Goal: Book appointment/travel/reservation: Book appointment/travel/reservation

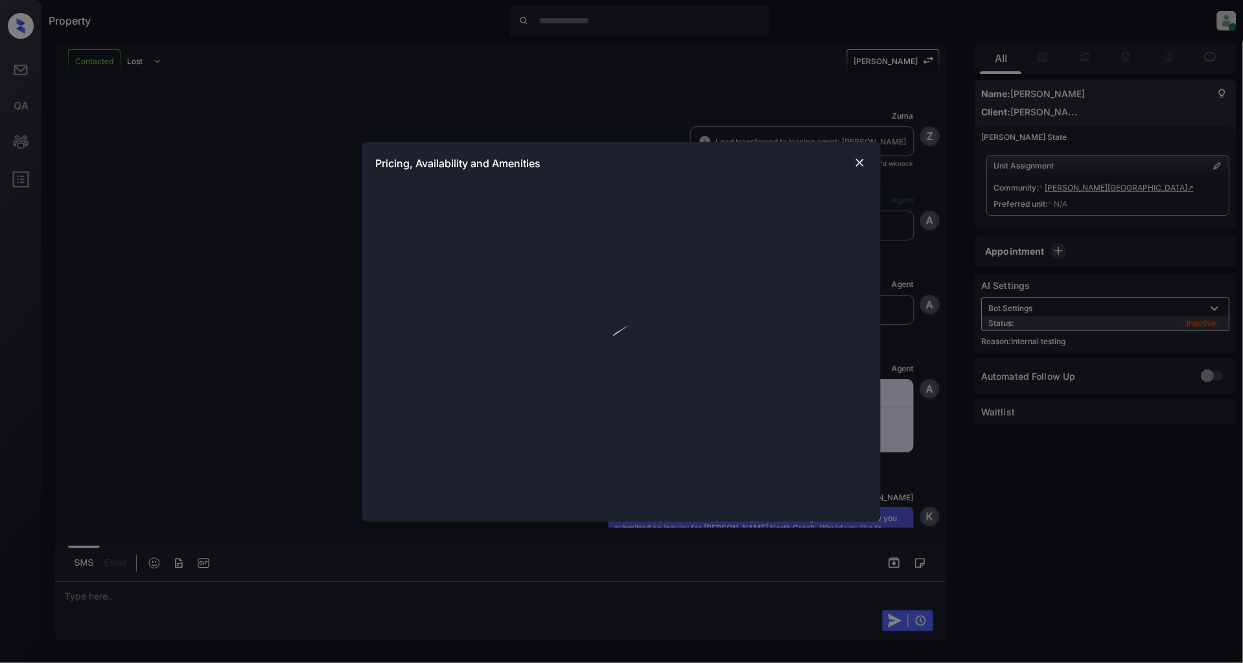
scroll to position [945, 0]
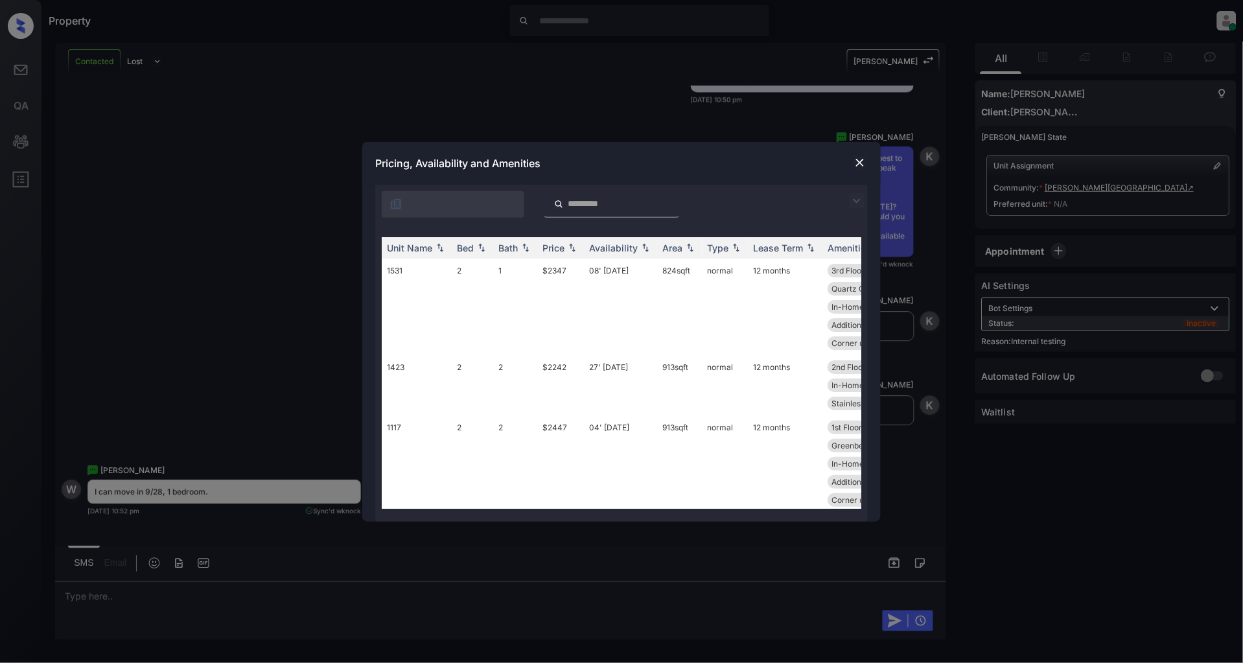
click at [853, 205] on img at bounding box center [857, 201] width 16 height 16
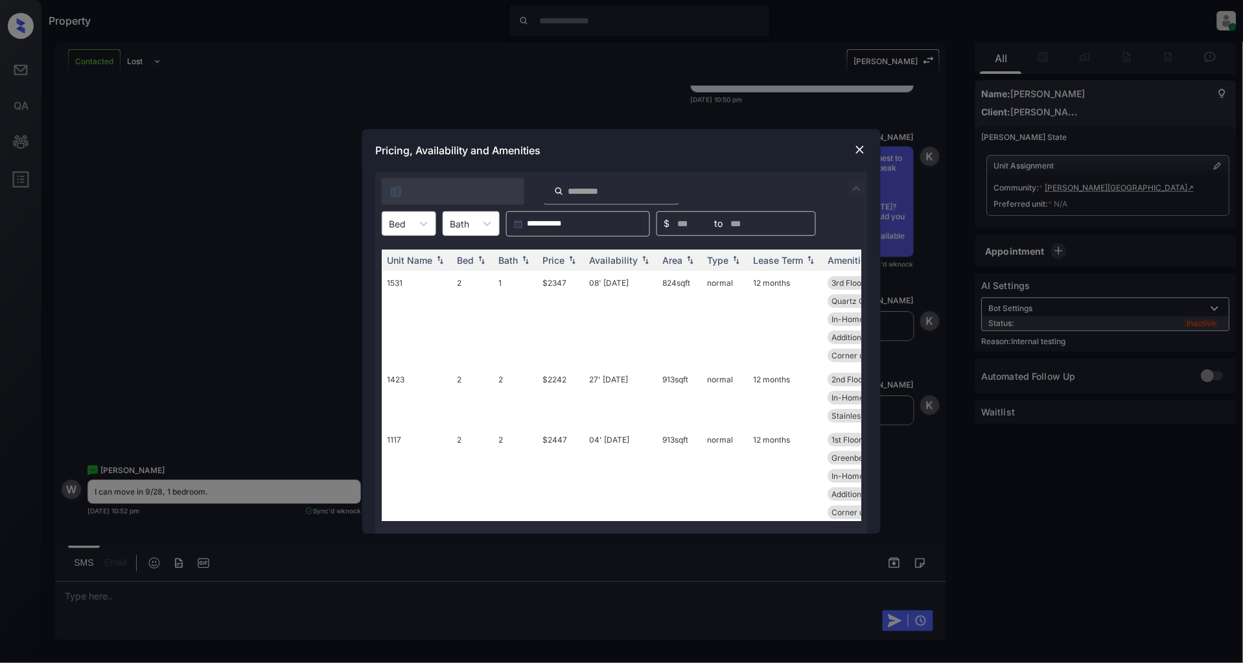
click at [406, 229] on div "Bed" at bounding box center [397, 223] width 30 height 19
click at [407, 256] on div "1" at bounding box center [409, 255] width 54 height 23
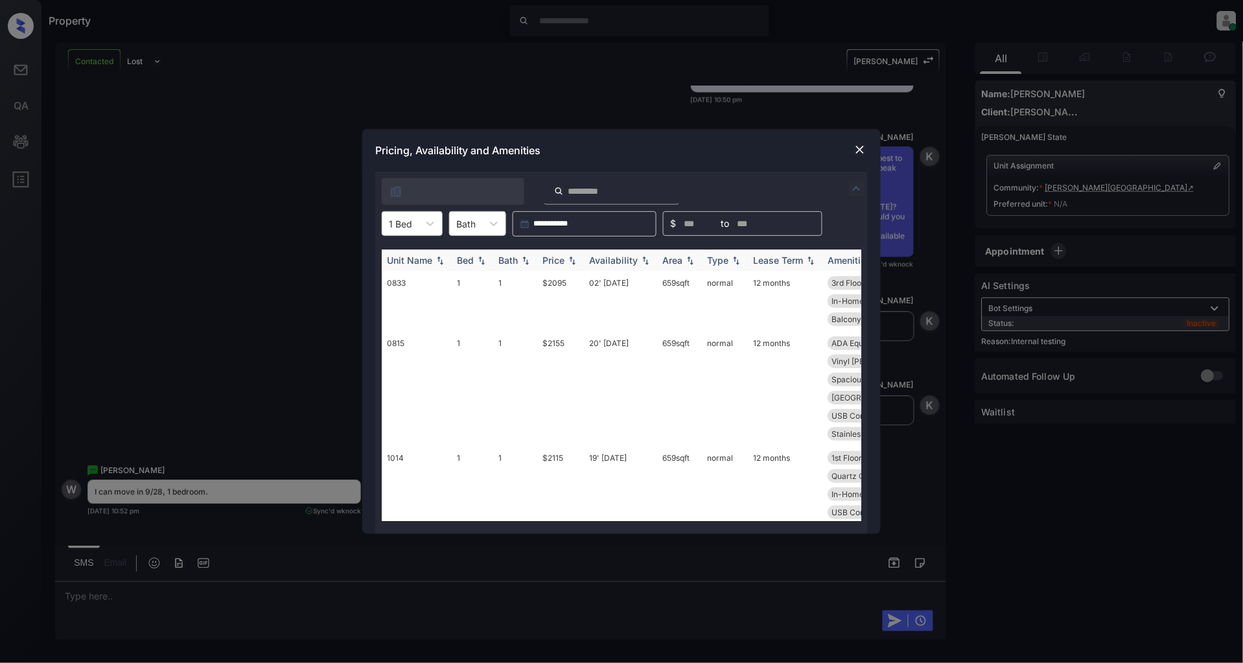
click at [575, 261] on img at bounding box center [572, 260] width 13 height 9
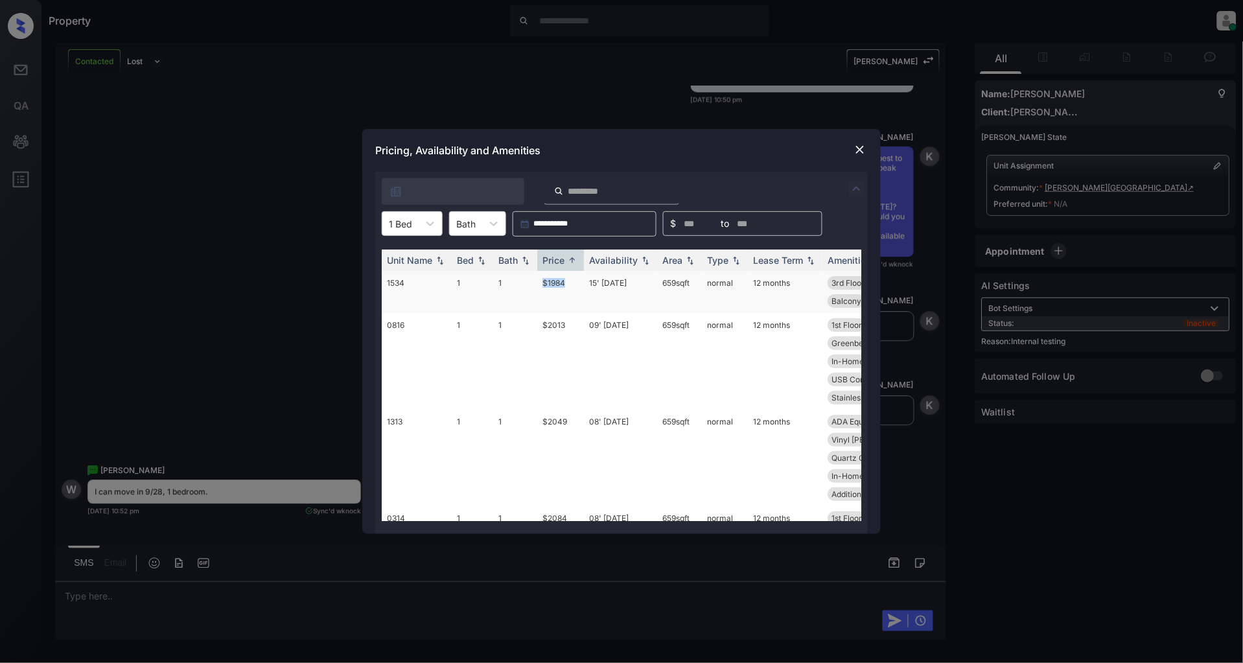
drag, startPoint x: 579, startPoint y: 279, endPoint x: 516, endPoint y: 280, distance: 63.5
click at [516, 280] on tr "1534 1 1 $1984 15' Oct 25 659 sqft normal 12 months 3rd Floor Spacious Closet I…" at bounding box center [720, 292] width 677 height 42
copy tr "$1984"
click at [862, 149] on img at bounding box center [859, 149] width 13 height 13
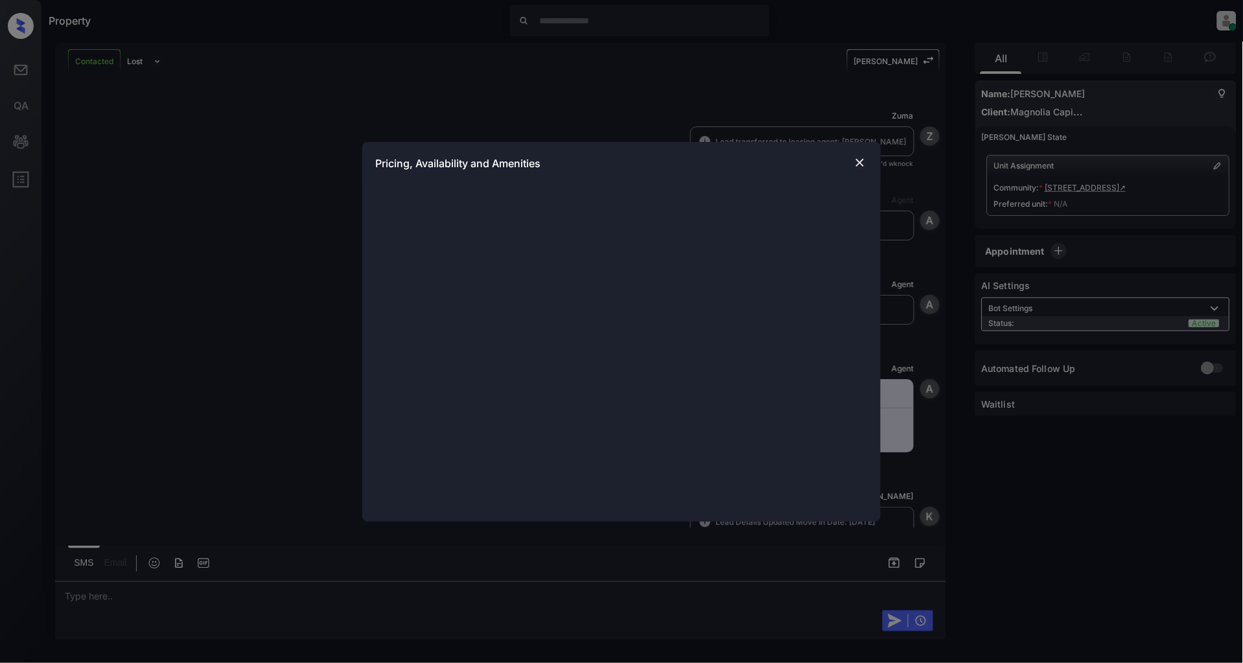
scroll to position [1197, 0]
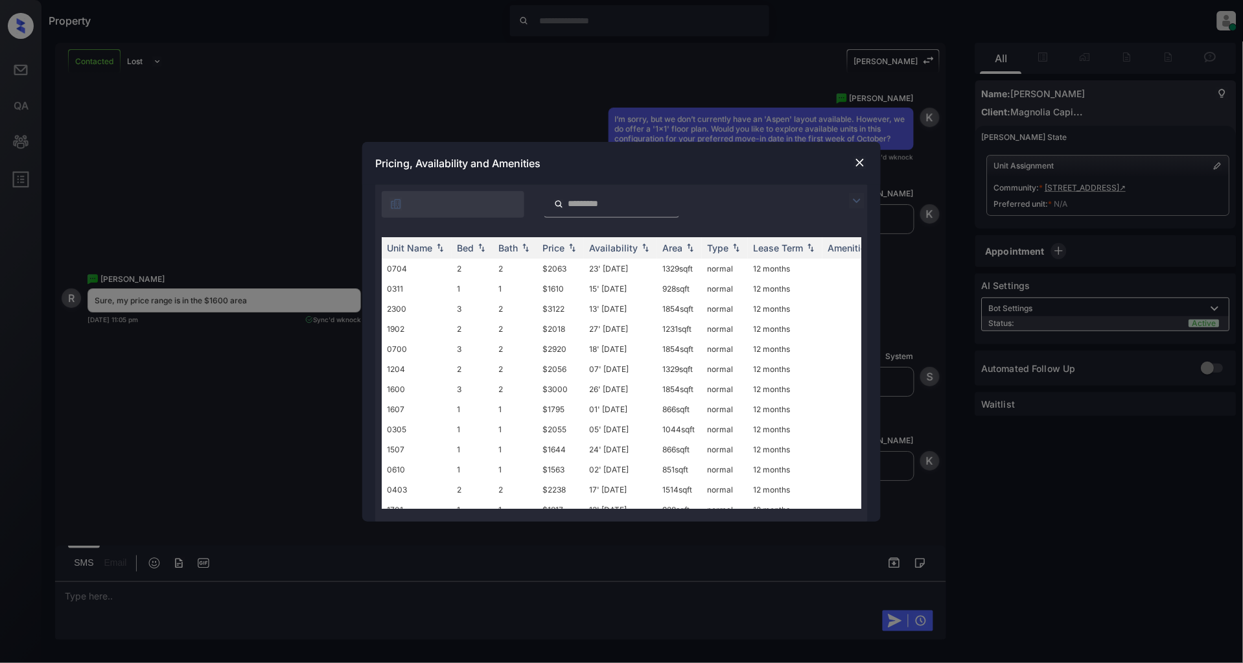
click at [850, 203] on img at bounding box center [857, 201] width 16 height 16
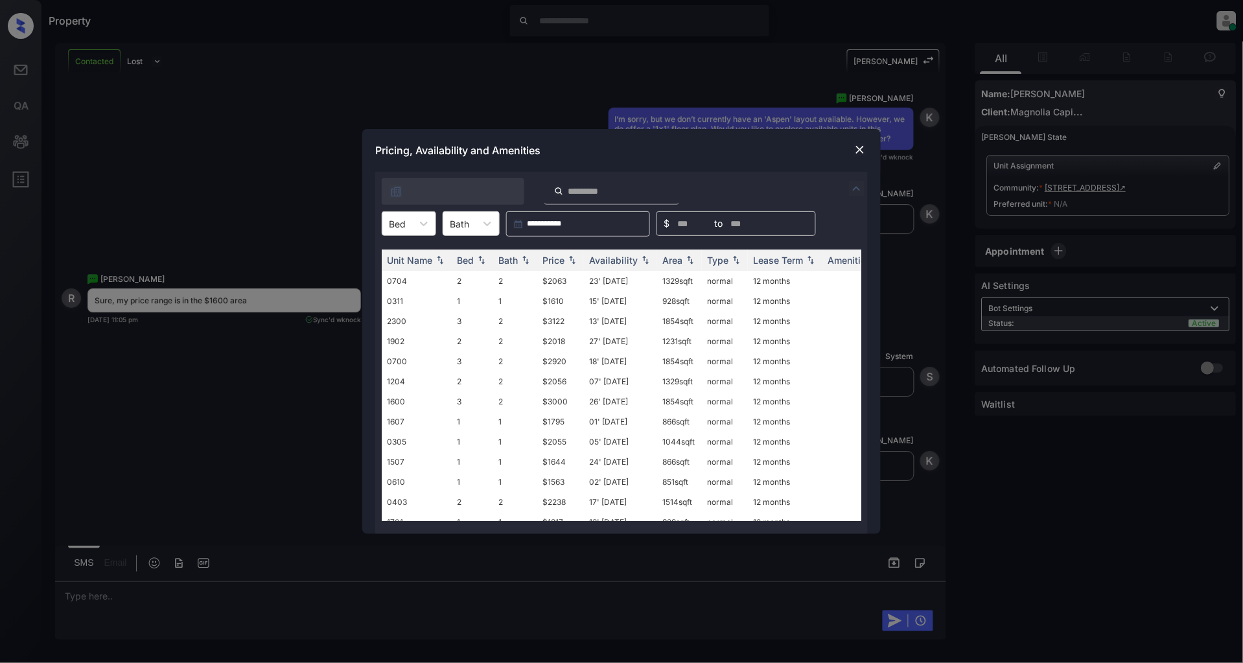
click at [405, 227] on div at bounding box center [397, 224] width 17 height 14
click at [403, 253] on div "1" at bounding box center [409, 255] width 54 height 23
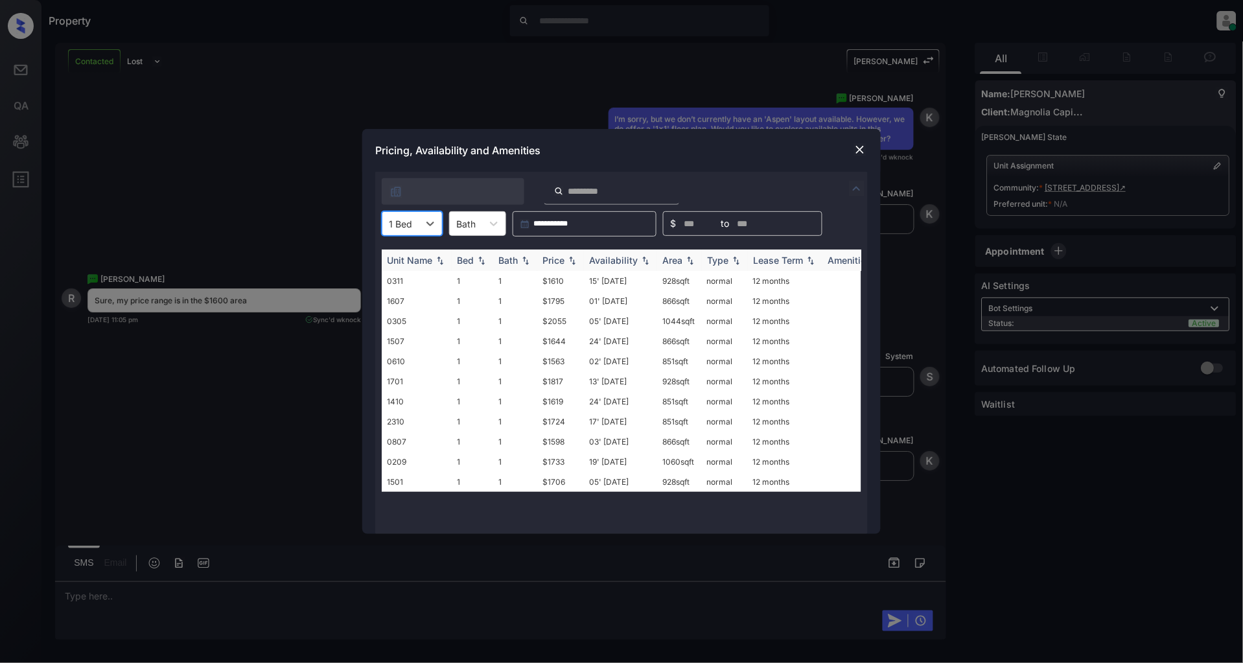
click at [579, 262] on img at bounding box center [572, 260] width 13 height 9
click at [578, 262] on img at bounding box center [572, 260] width 13 height 10
drag, startPoint x: 574, startPoint y: 285, endPoint x: 532, endPoint y: 285, distance: 42.1
click at [532, 285] on tr "0610 1 1 $1563 02' Aug 25 851 sqft normal 12 months" at bounding box center [720, 281] width 677 height 20
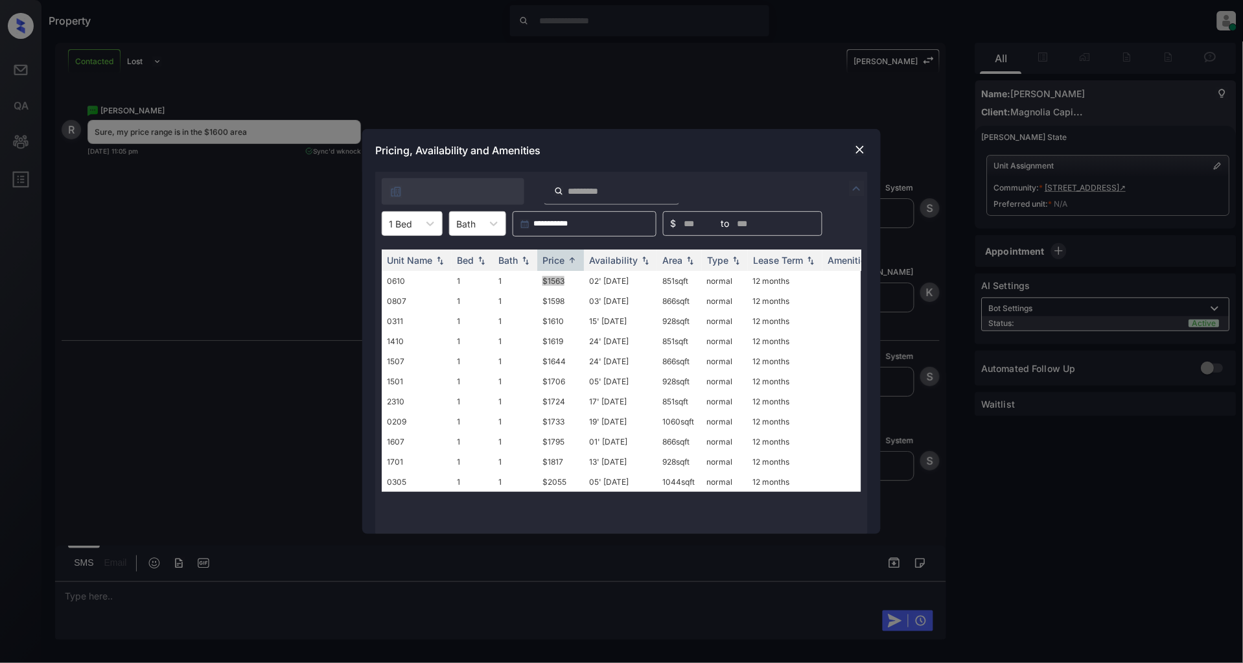
scroll to position [1366, 0]
click at [377, 266] on div "Unit Name Bed Bath Price Availability Area Type Lease Term Amenities 0610 1 1 $…" at bounding box center [621, 385] width 493 height 297
drag, startPoint x: 569, startPoint y: 279, endPoint x: 535, endPoint y: 281, distance: 33.8
click at [535, 281] on tr "0610 1 1 $1563 02' Aug 25 851 sqft normal 12 months" at bounding box center [720, 281] width 677 height 20
copy tr "$1563"
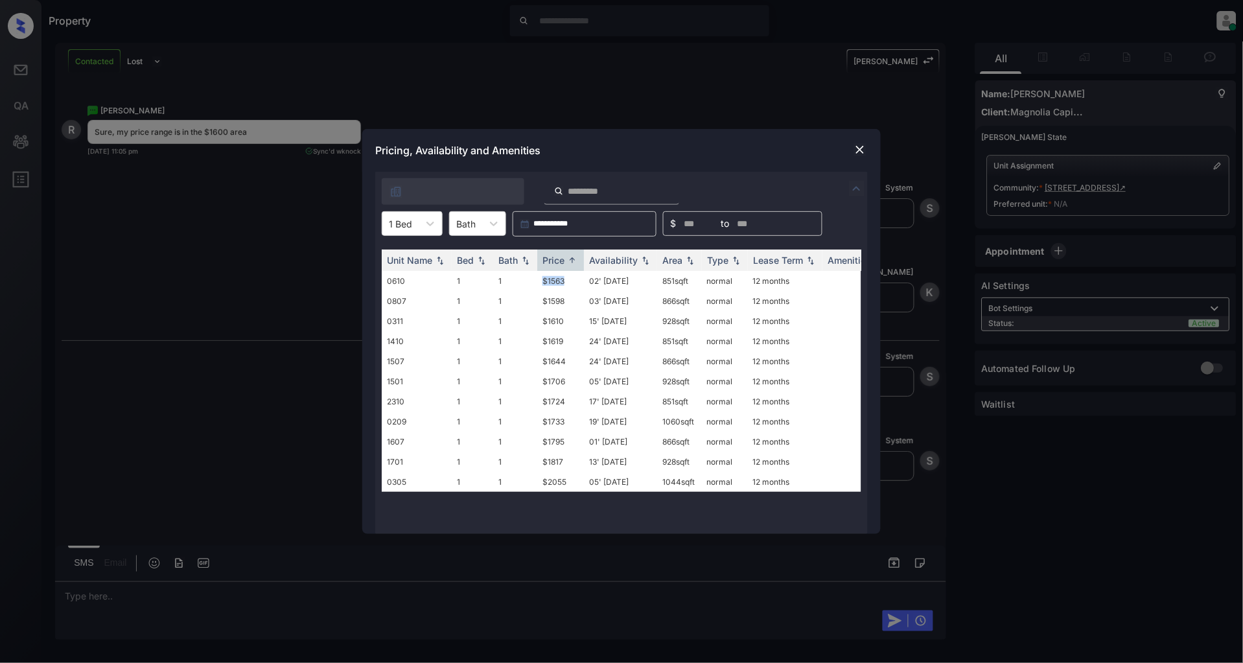
click at [864, 150] on img at bounding box center [859, 149] width 13 height 13
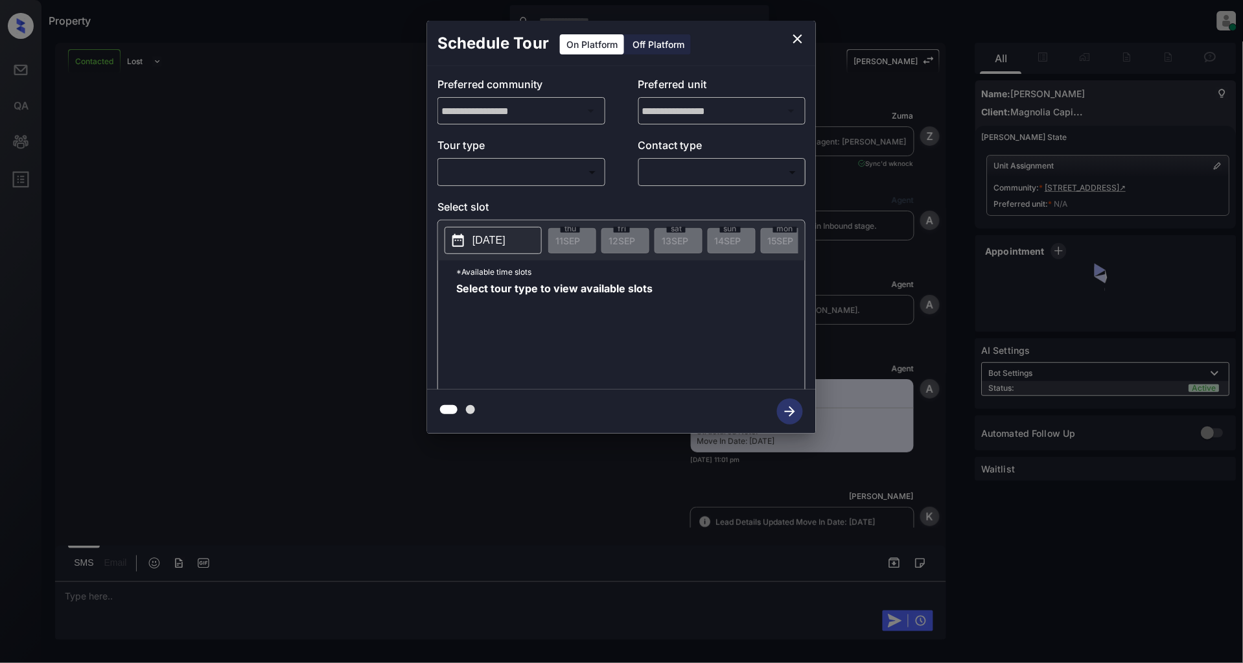
scroll to position [2285, 0]
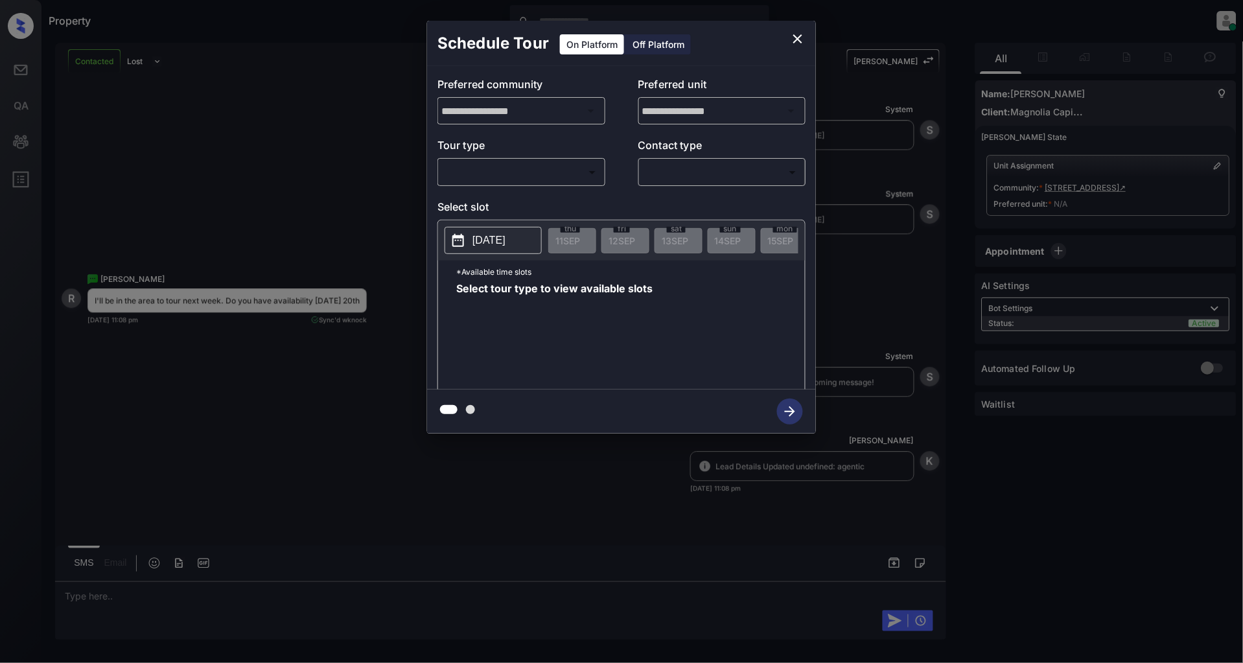
click at [517, 189] on div "**********" at bounding box center [621, 227] width 389 height 323
click at [517, 175] on body "Property Patrick Deasis Online Set yourself offline Set yourself on break Profi…" at bounding box center [621, 331] width 1243 height 663
click at [515, 209] on li "In Person" at bounding box center [521, 201] width 159 height 23
type input "********"
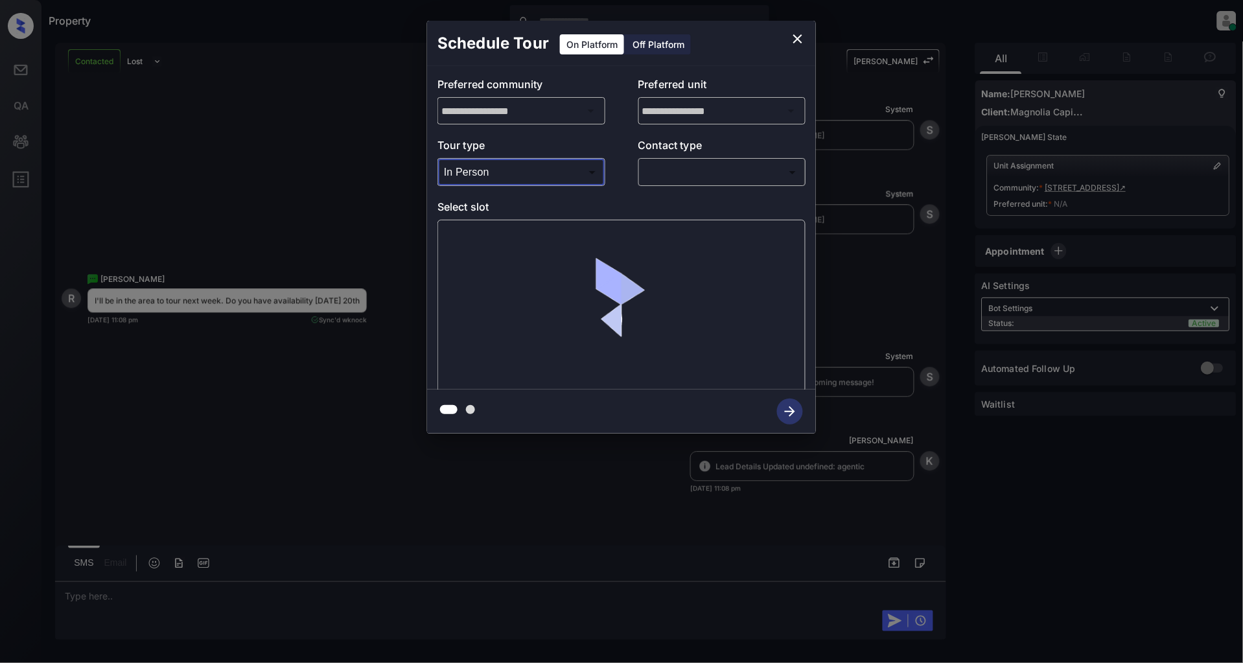
click at [737, 181] on body "Property Patrick Deasis Online Set yourself offline Set yourself on break Profi…" at bounding box center [621, 331] width 1243 height 663
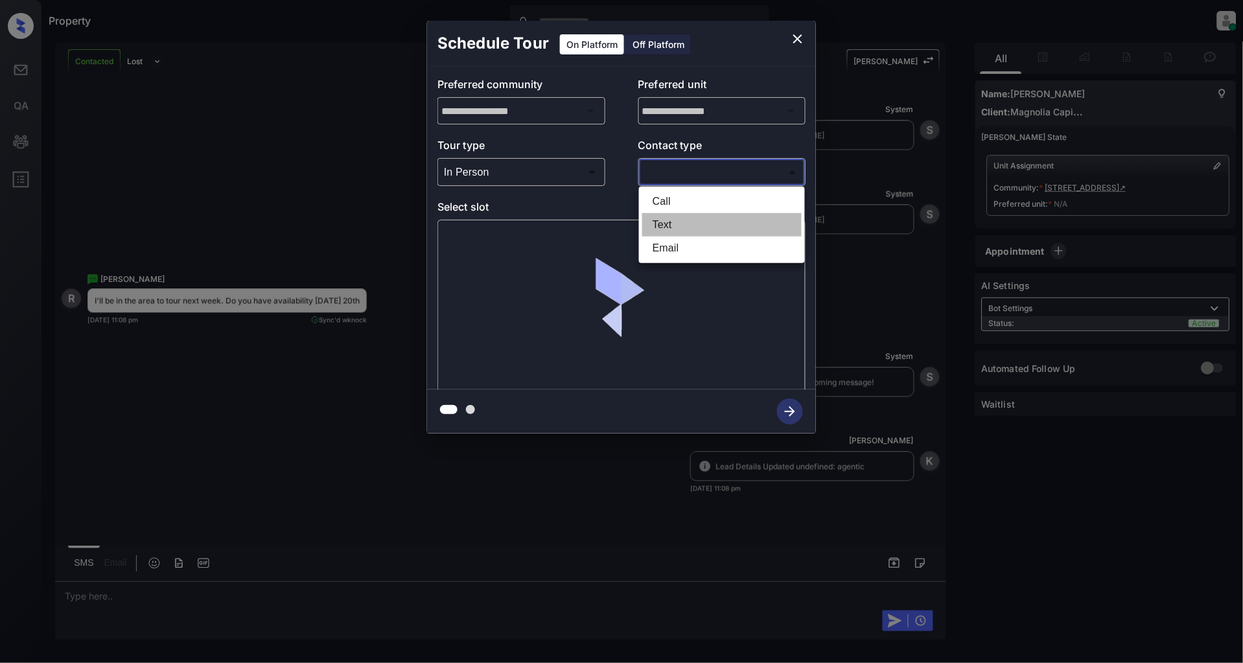
click at [692, 220] on li "Text" at bounding box center [721, 224] width 159 height 23
type input "****"
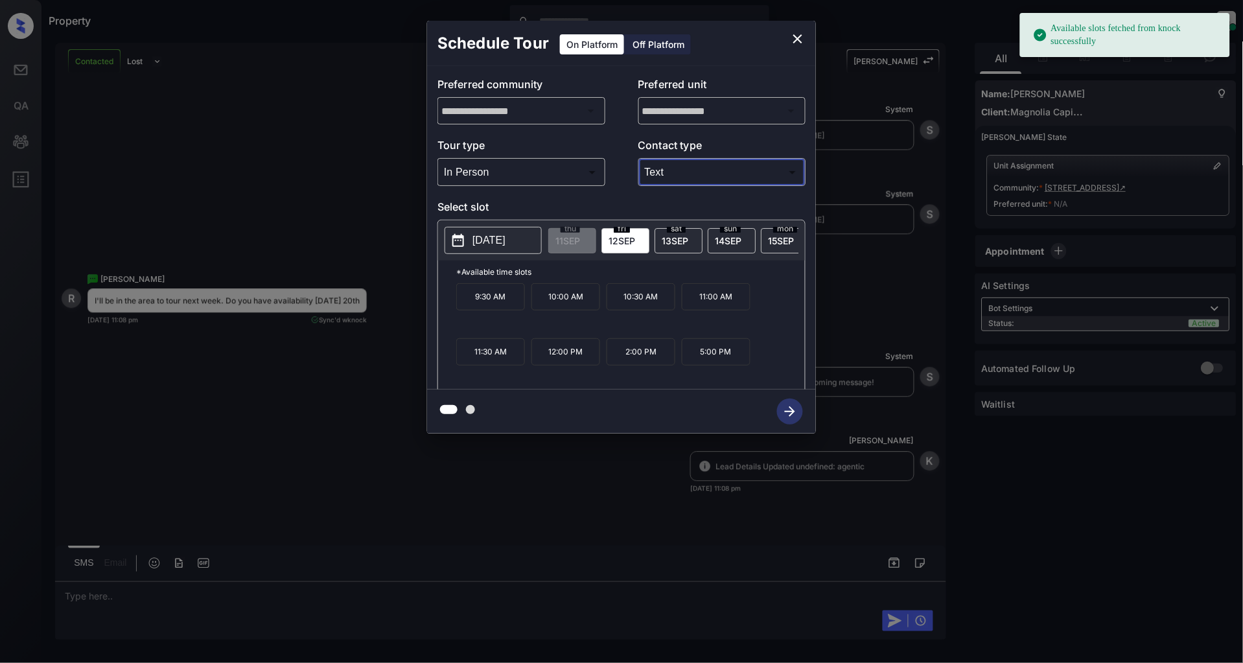
click at [496, 229] on button "2025-09-12" at bounding box center [493, 240] width 97 height 27
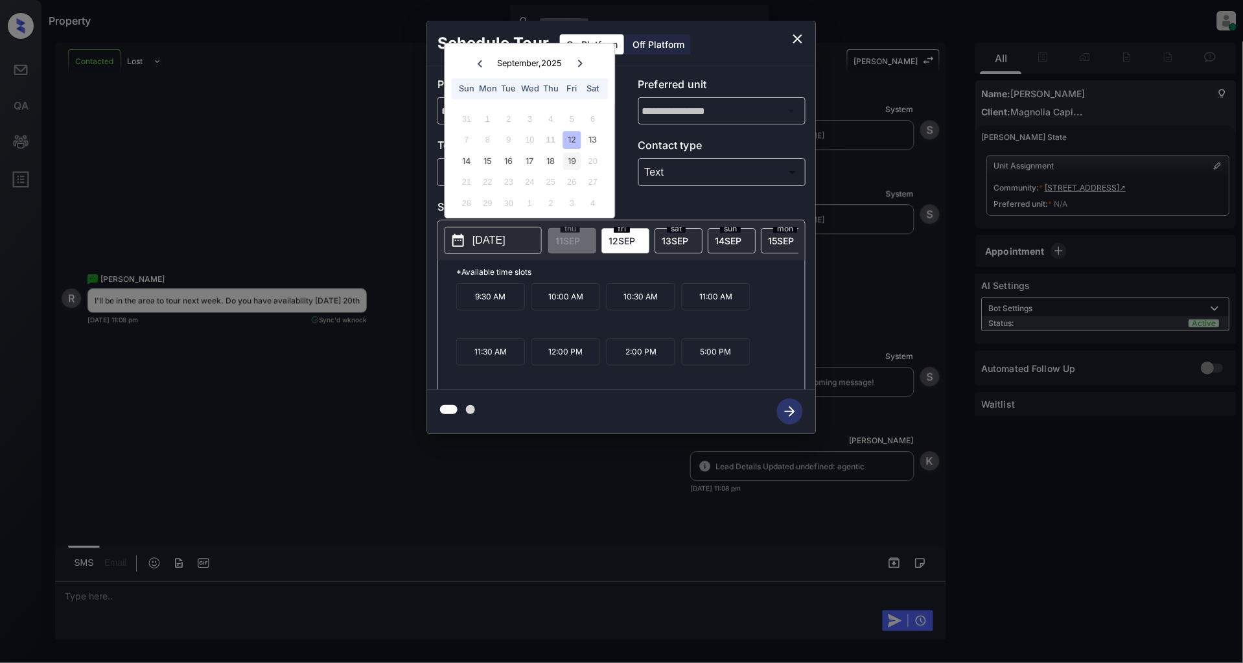
click at [568, 161] on div "19" at bounding box center [571, 160] width 17 height 17
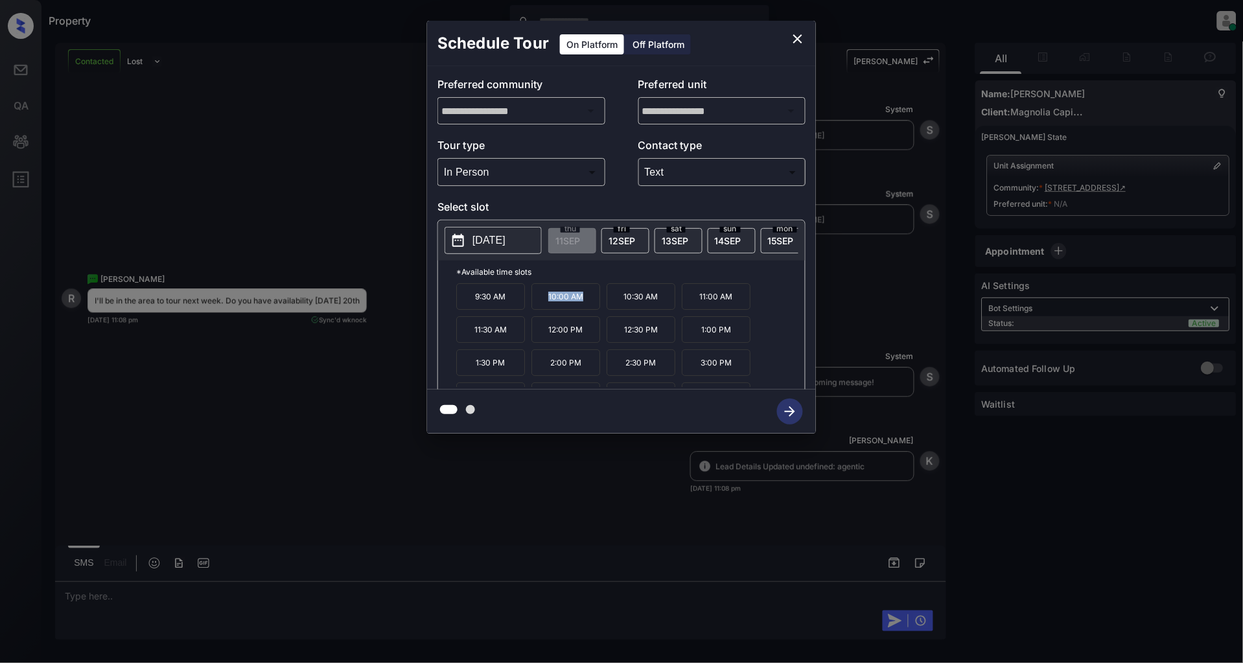
drag, startPoint x: 586, startPoint y: 305, endPoint x: 545, endPoint y: 305, distance: 41.5
click at [545, 305] on p "10:00 AM" at bounding box center [565, 296] width 69 height 27
copy p "10:00 AM"
drag, startPoint x: 671, startPoint y: 339, endPoint x: 616, endPoint y: 338, distance: 55.1
click at [616, 338] on p "12:30 PM" at bounding box center [641, 329] width 69 height 27
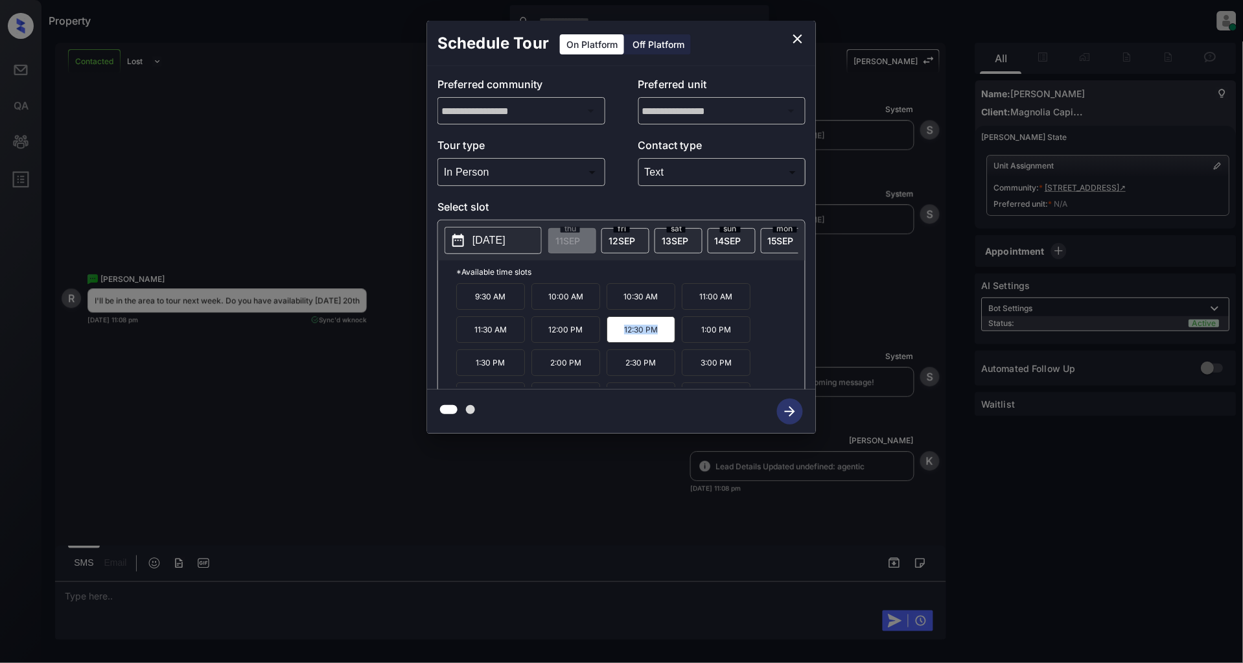
copy p "12:30 PM"
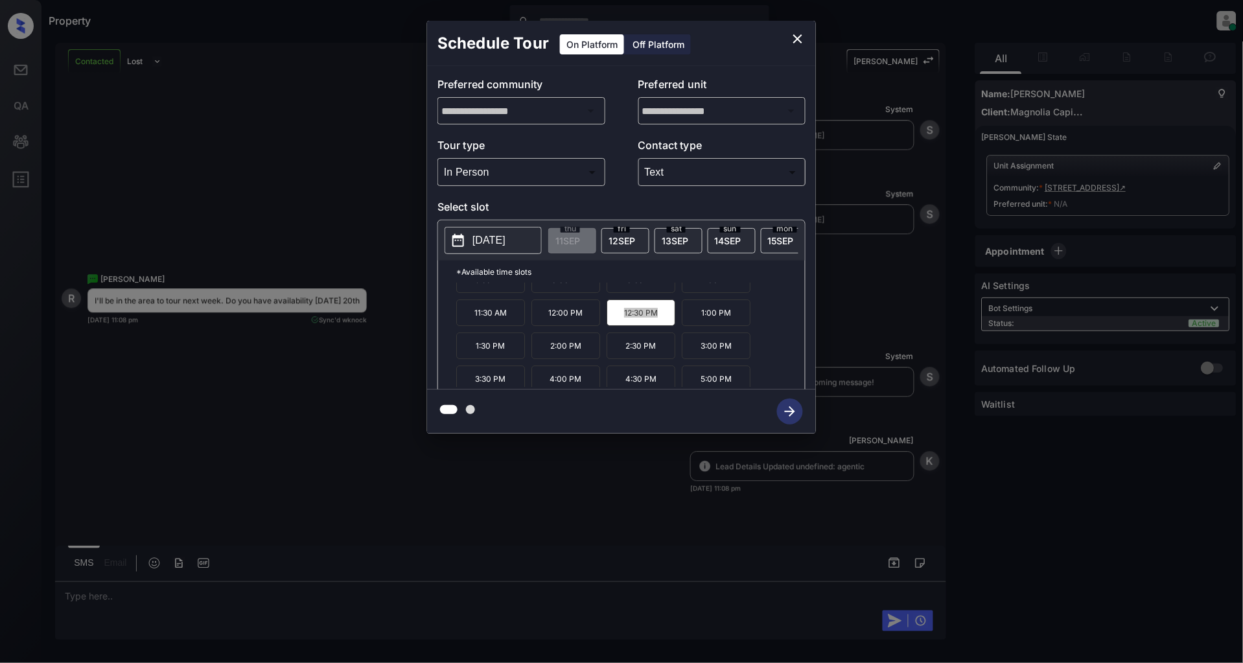
scroll to position [22, 0]
drag, startPoint x: 660, startPoint y: 384, endPoint x: 614, endPoint y: 384, distance: 45.4
click at [614, 384] on p "4:30 PM" at bounding box center [641, 373] width 69 height 27
copy p "4:30 PM"
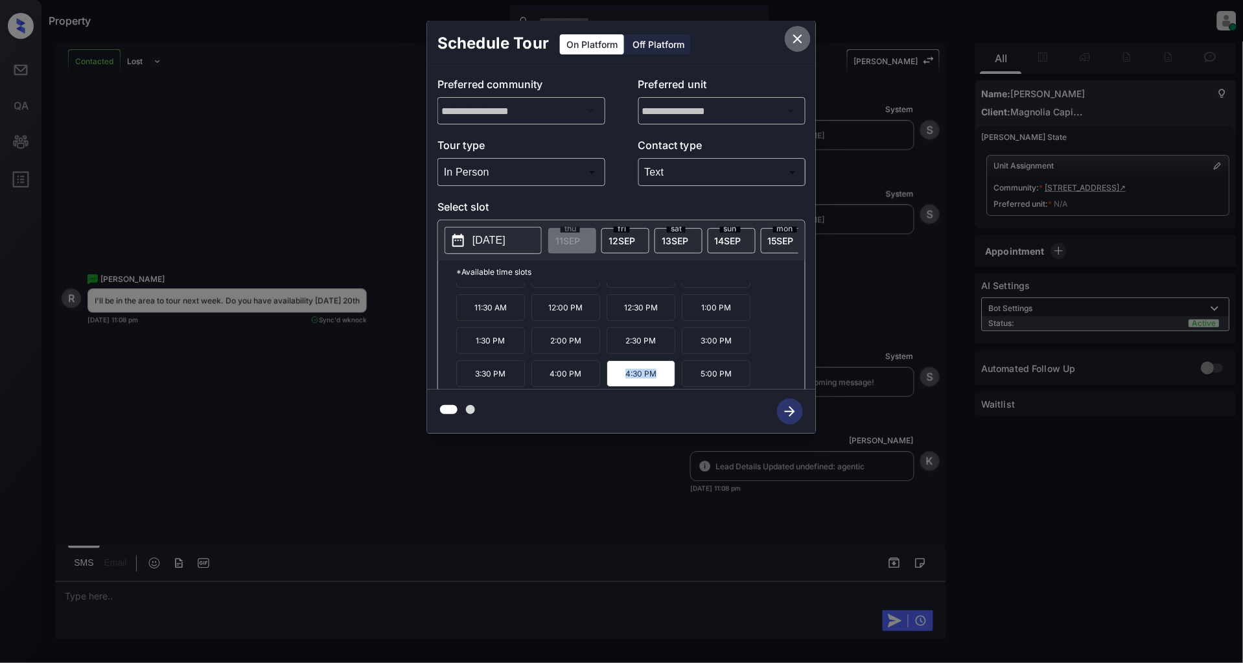
click at [799, 37] on icon "close" at bounding box center [797, 38] width 9 height 9
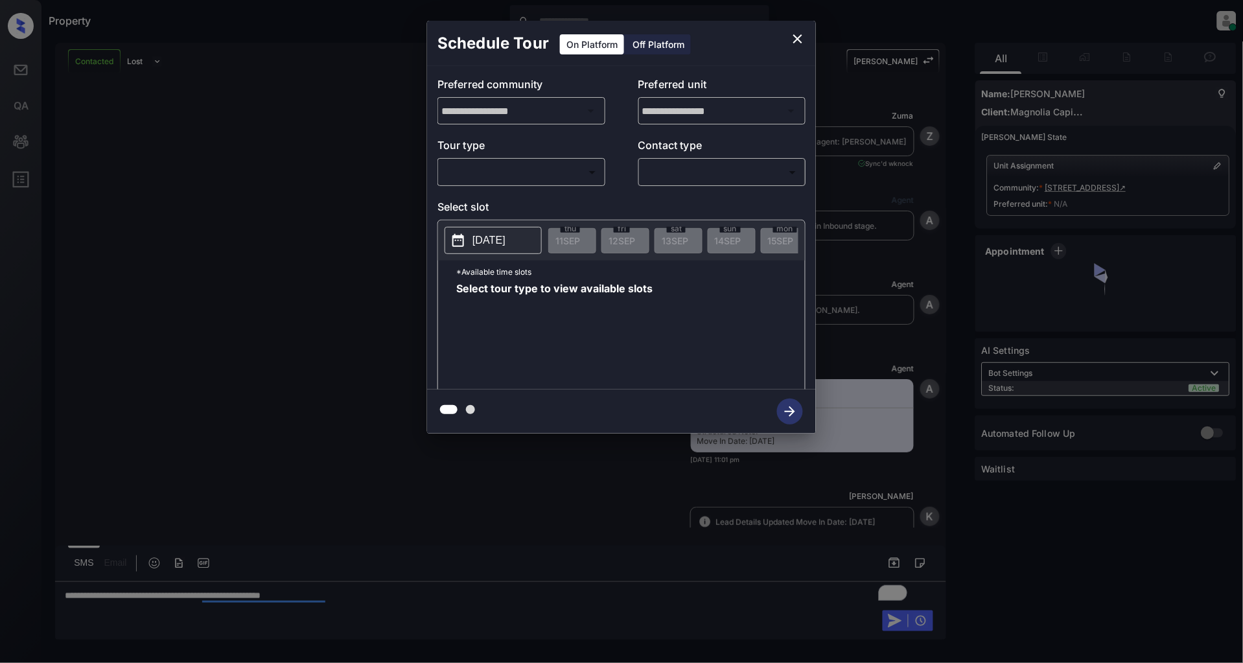
scroll to position [3367, 0]
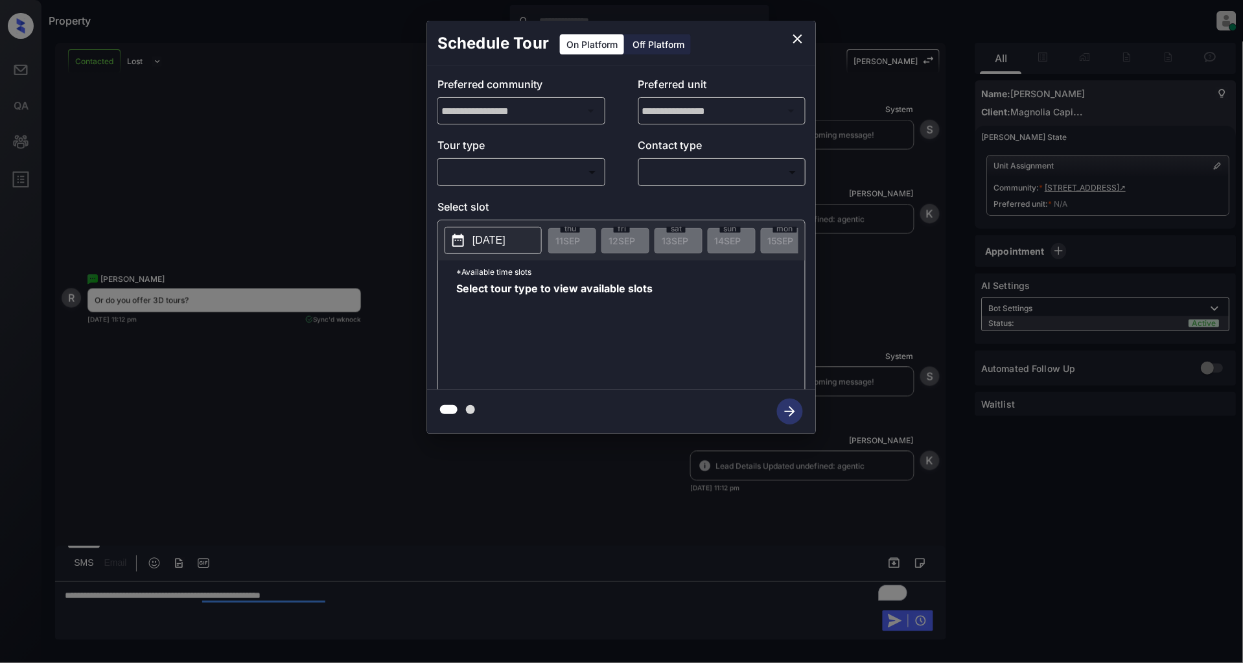
click at [534, 173] on body "Property Patrick Deasis Online Set yourself offline Set yourself on break Profi…" at bounding box center [621, 331] width 1243 height 663
click at [533, 198] on li "In Person" at bounding box center [521, 201] width 159 height 23
type input "********"
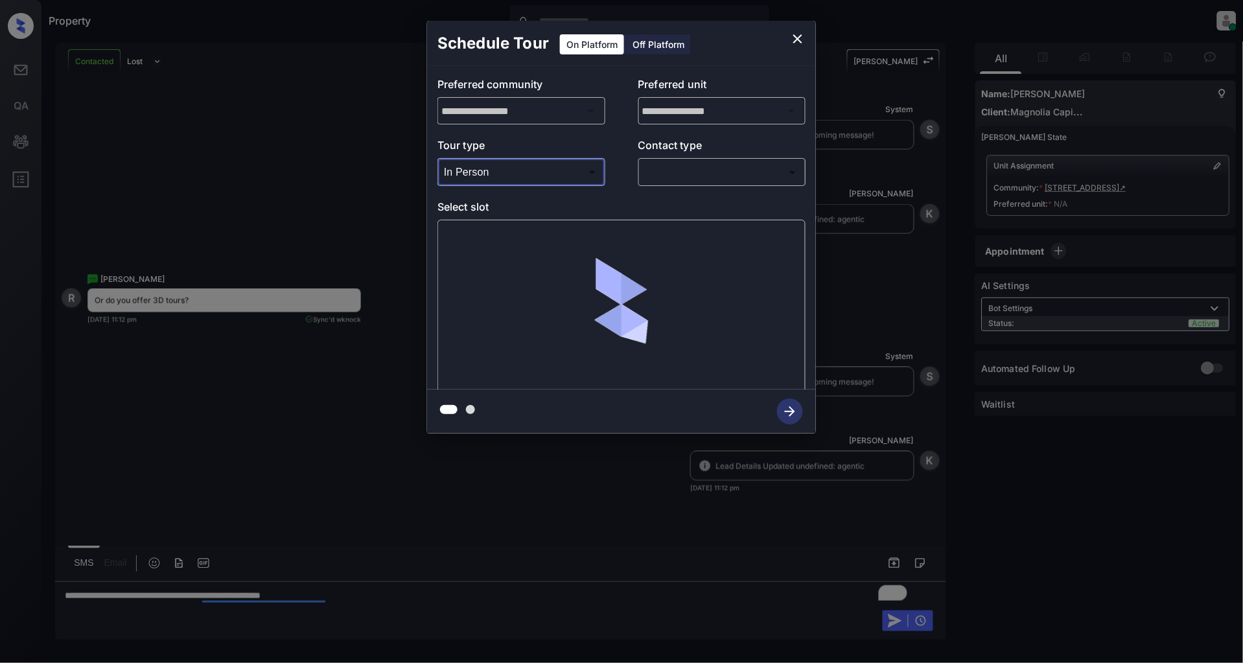
click at [678, 179] on body "Property Patrick Deasis Online Set yourself offline Set yourself on break Profi…" at bounding box center [621, 331] width 1243 height 663
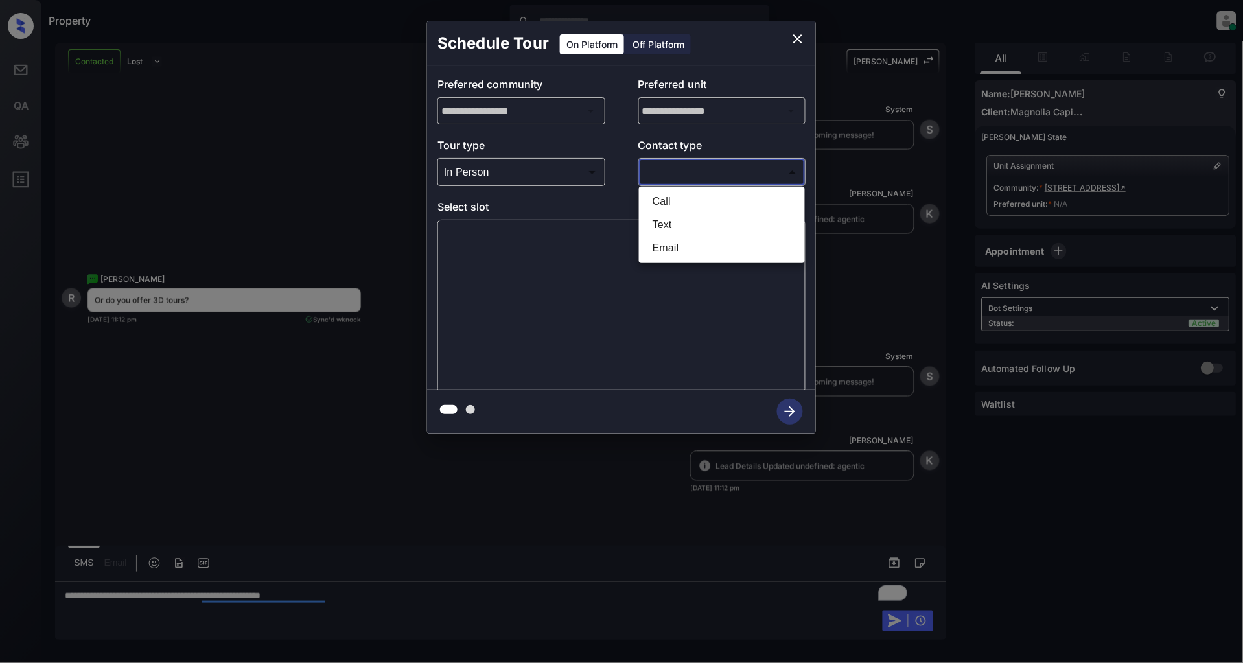
click at [686, 216] on li "Text" at bounding box center [721, 224] width 159 height 23
type input "****"
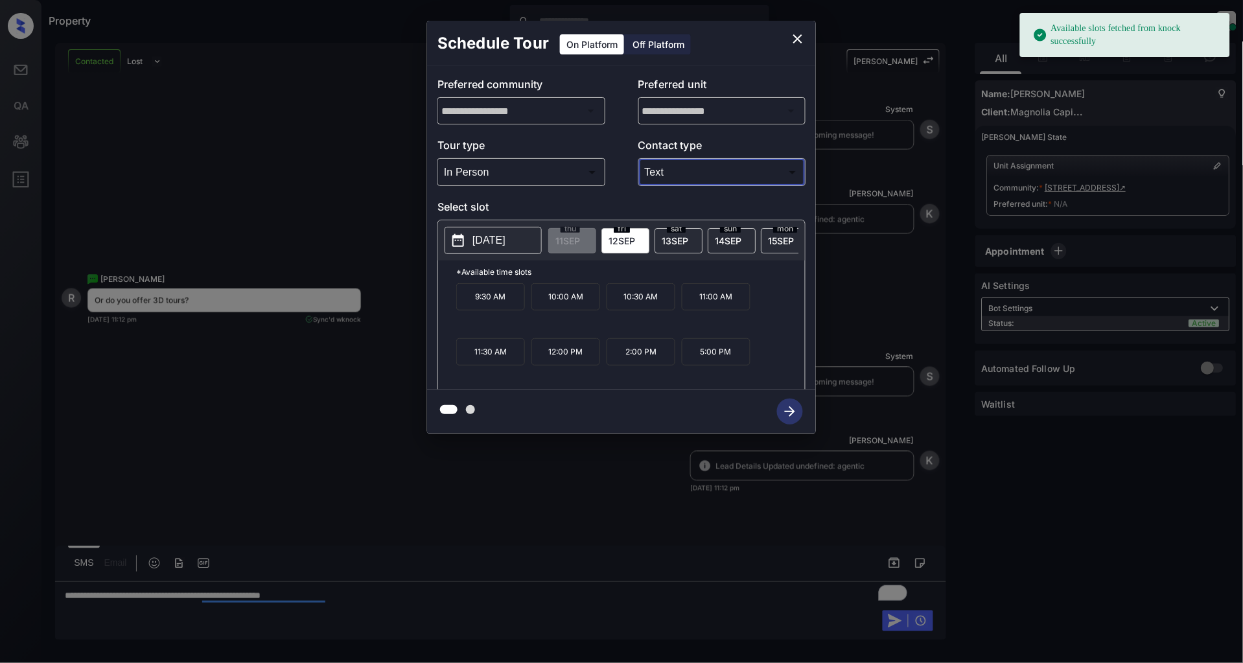
click at [491, 235] on p "2025-09-12" at bounding box center [488, 241] width 33 height 16
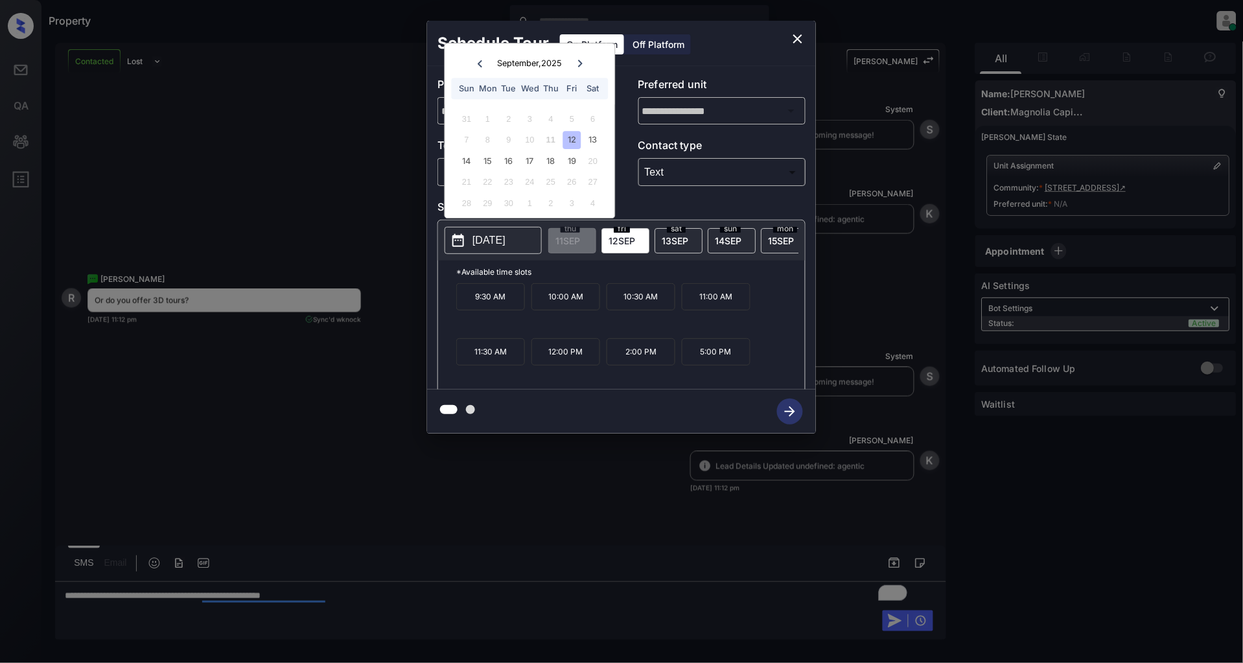
click at [403, 154] on div "**********" at bounding box center [621, 227] width 1243 height 454
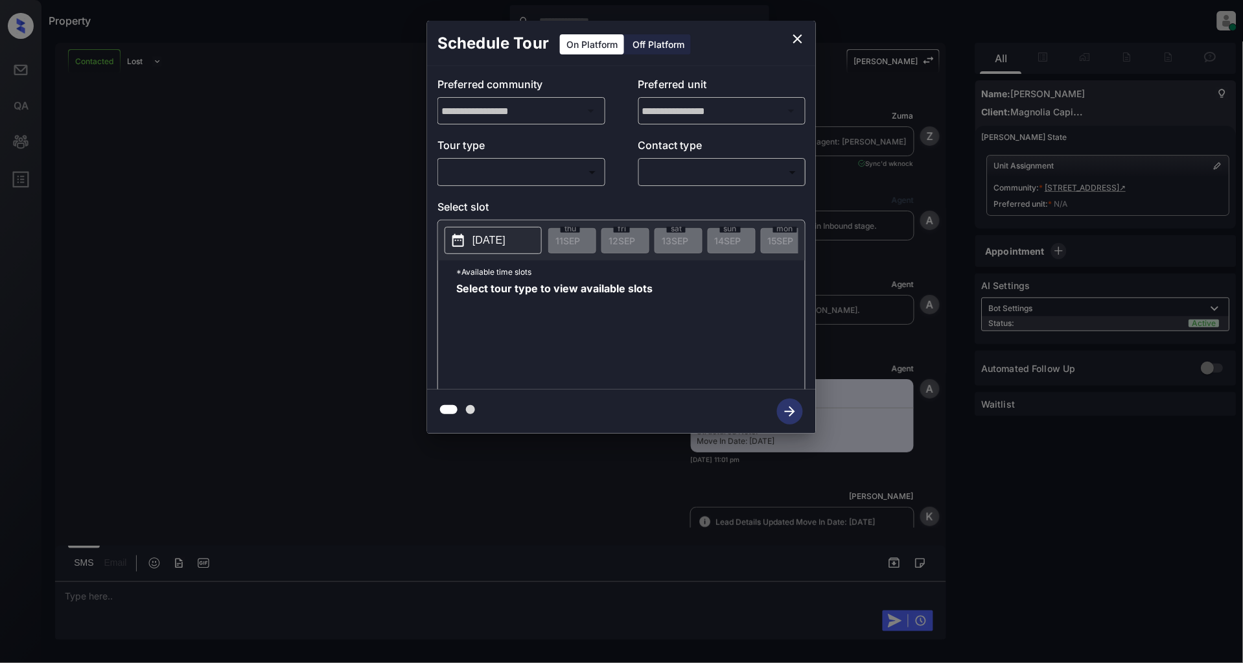
scroll to position [4107, 0]
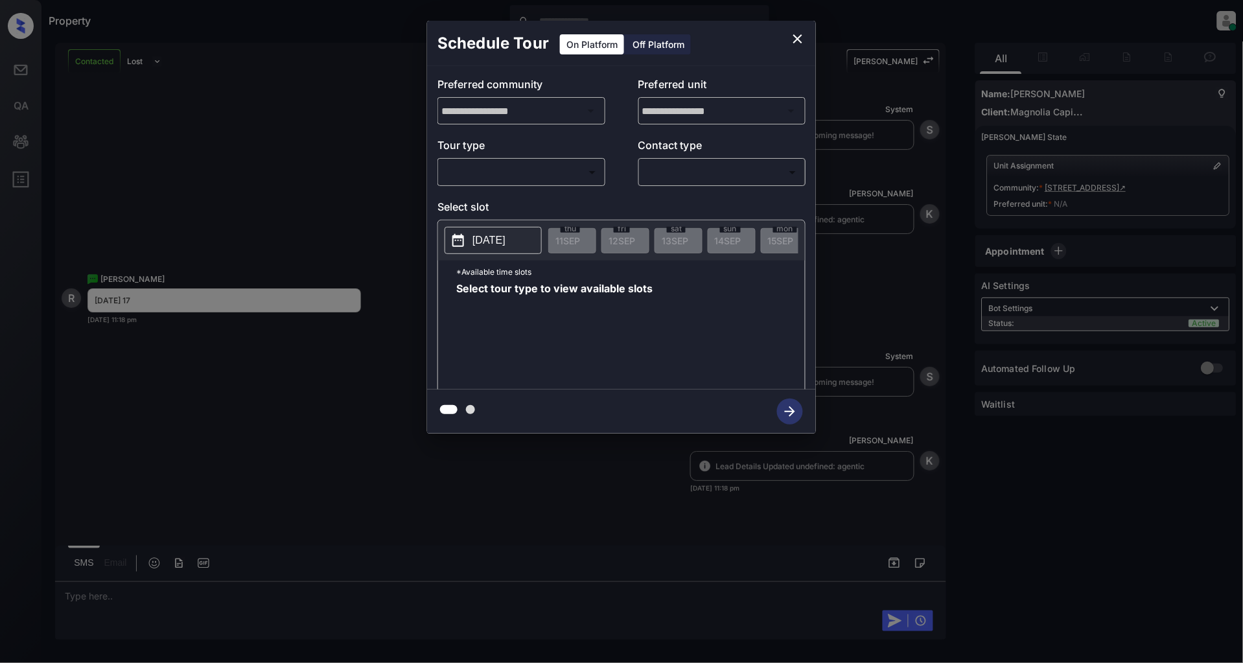
click at [323, 140] on div "**********" at bounding box center [621, 227] width 1243 height 454
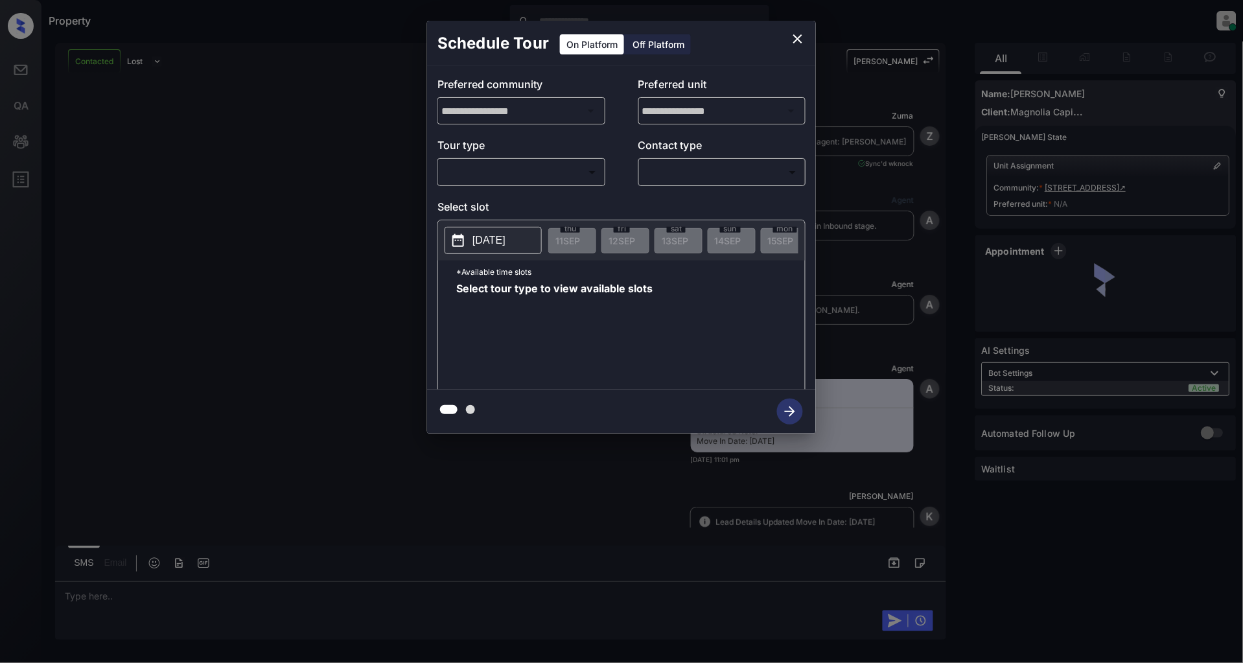
scroll to position [4107, 0]
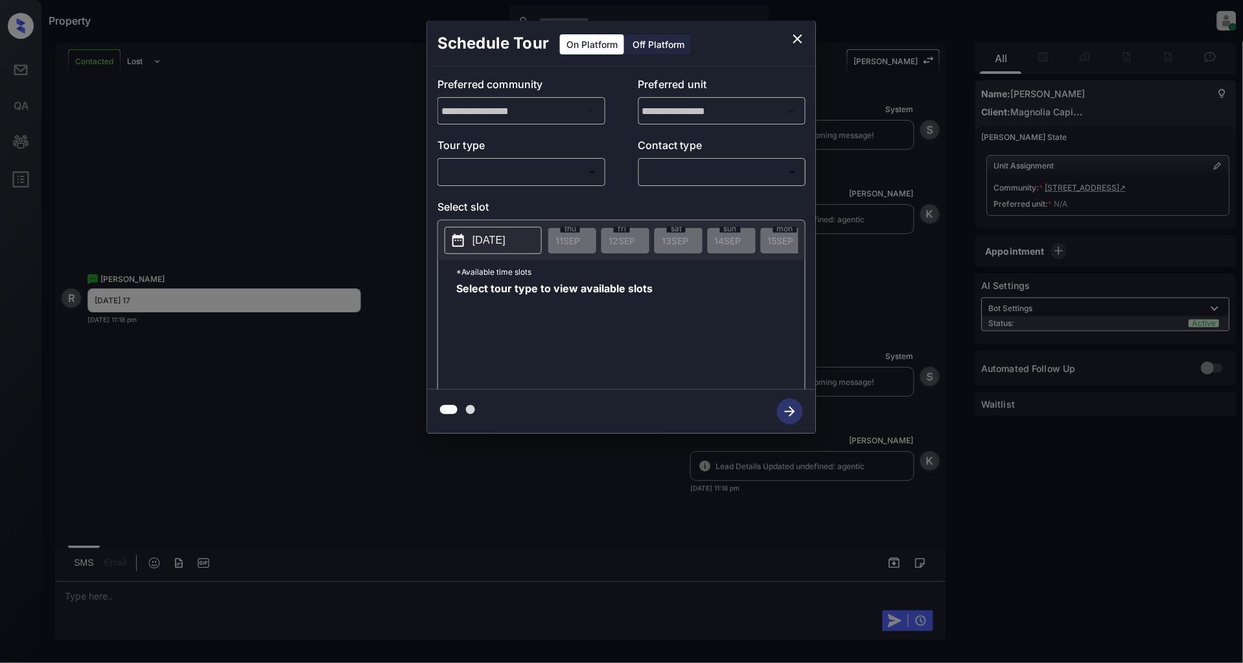
click at [510, 165] on body "Property [PERSON_NAME] Online Set yourself offline Set yourself on break Profil…" at bounding box center [621, 331] width 1243 height 663
click at [487, 193] on li "In Person" at bounding box center [521, 201] width 159 height 23
type input "********"
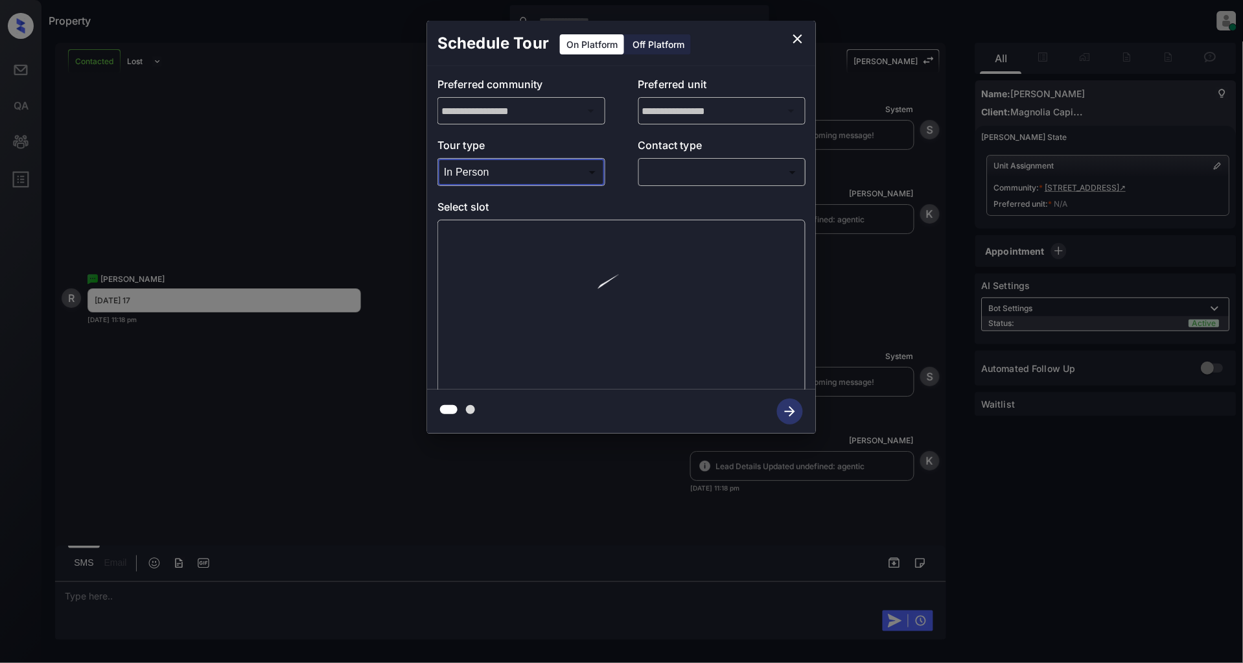
click at [700, 177] on body "Property Patrick Deasis Online Set yourself offline Set yourself on break Profi…" at bounding box center [621, 331] width 1243 height 663
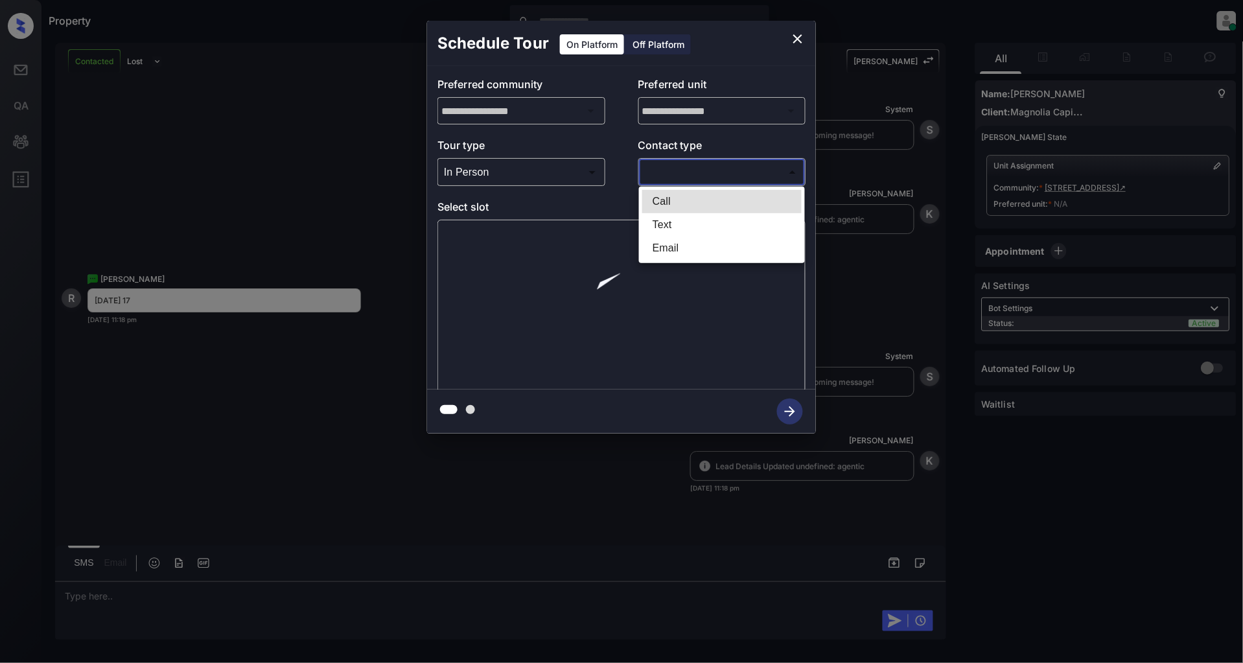
click at [679, 213] on ul "Call Text Email" at bounding box center [722, 225] width 166 height 76
click at [696, 220] on li "Text" at bounding box center [721, 224] width 159 height 23
type input "****"
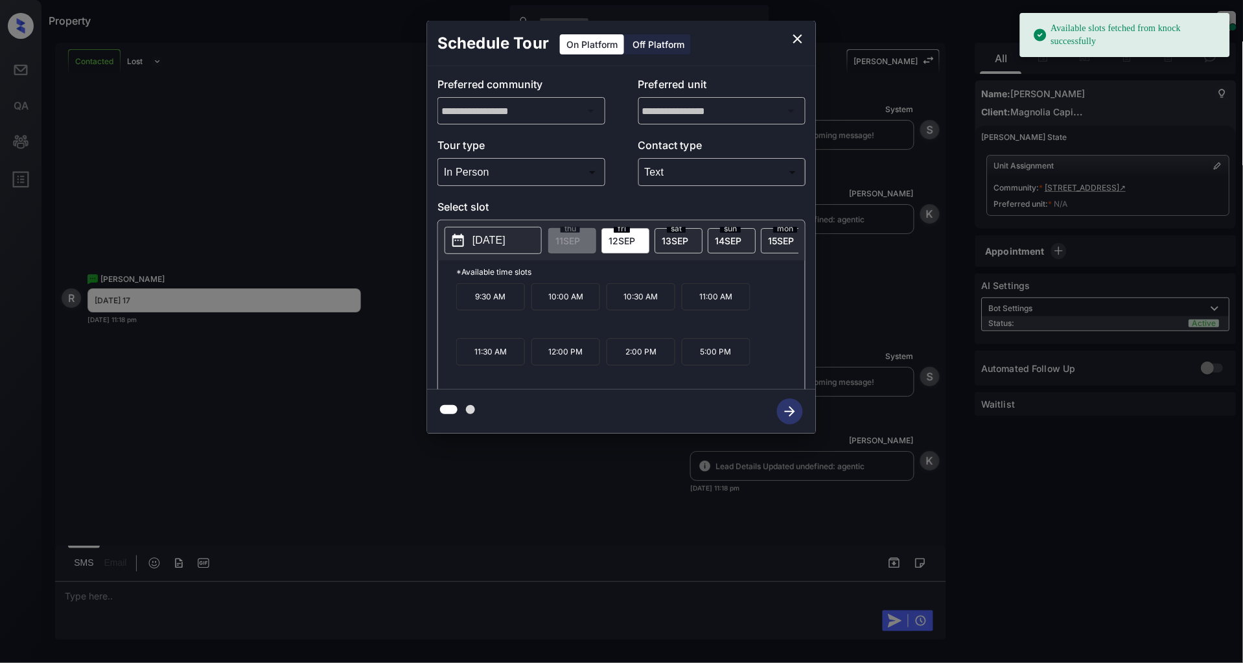
click at [502, 241] on p "2025-09-12" at bounding box center [488, 241] width 33 height 16
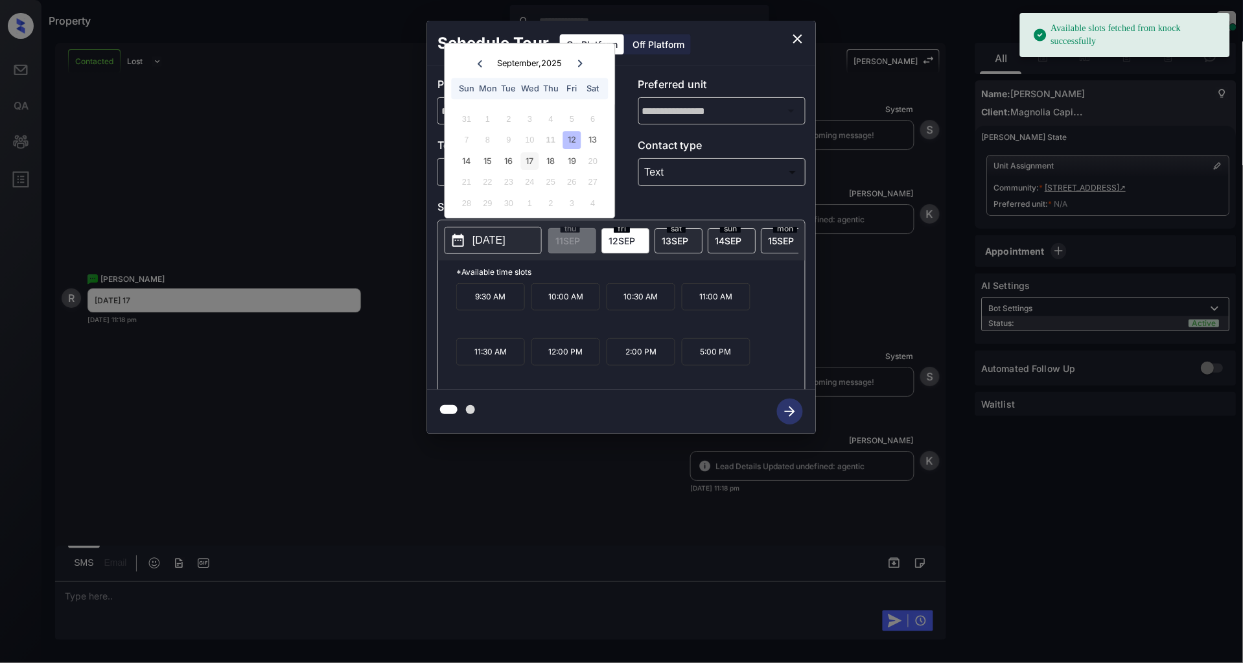
click at [523, 159] on div "17" at bounding box center [529, 160] width 17 height 17
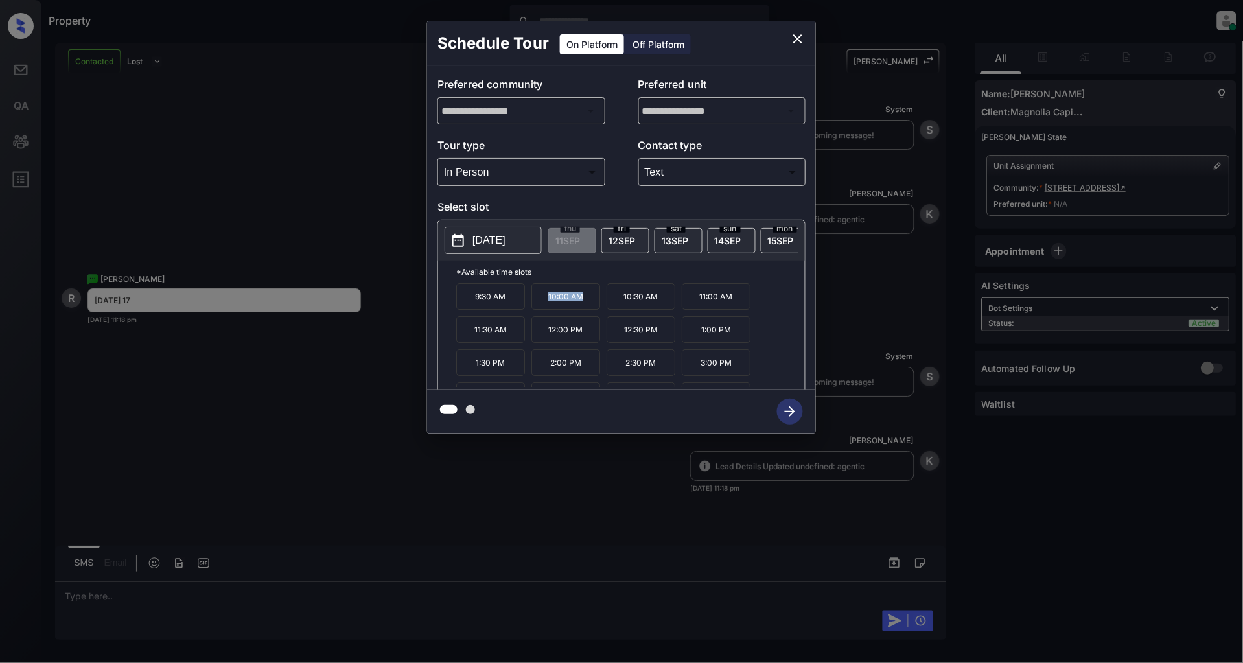
drag, startPoint x: 586, startPoint y: 308, endPoint x: 535, endPoint y: 308, distance: 51.8
click at [535, 308] on p "10:00 AM" at bounding box center [565, 296] width 69 height 27
copy p "10:00 AM"
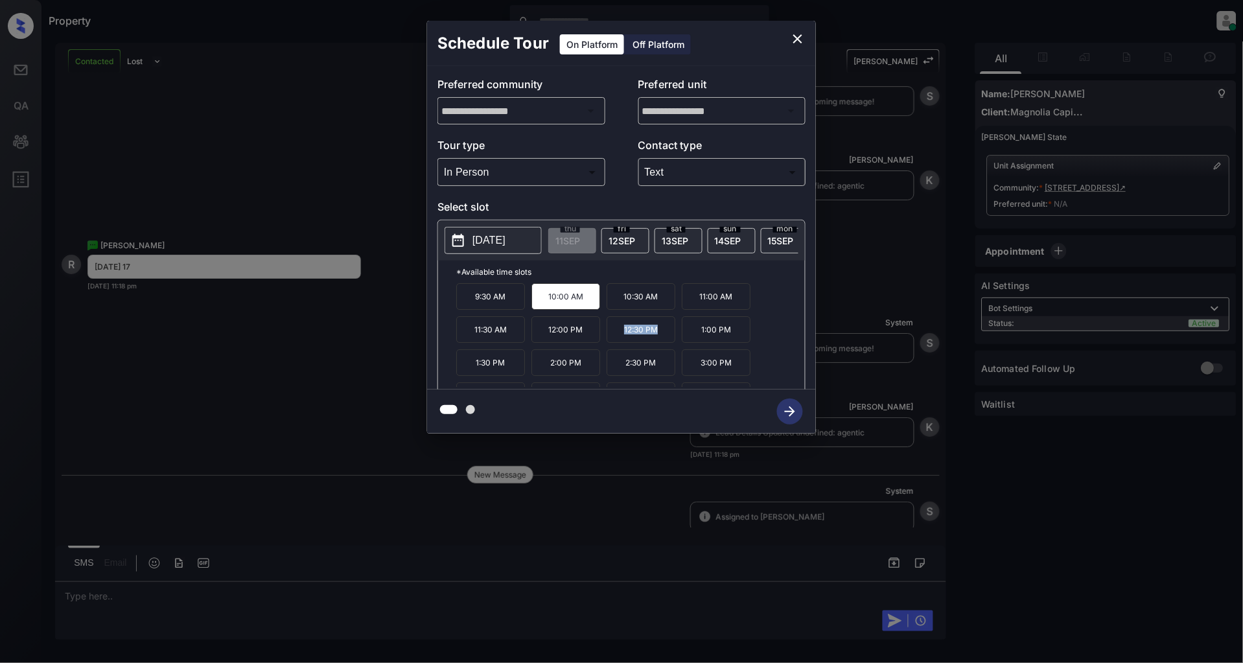
drag, startPoint x: 658, startPoint y: 338, endPoint x: 612, endPoint y: 338, distance: 45.4
click at [612, 338] on p "12:30 PM" at bounding box center [641, 329] width 69 height 27
copy p "12:30 PM"
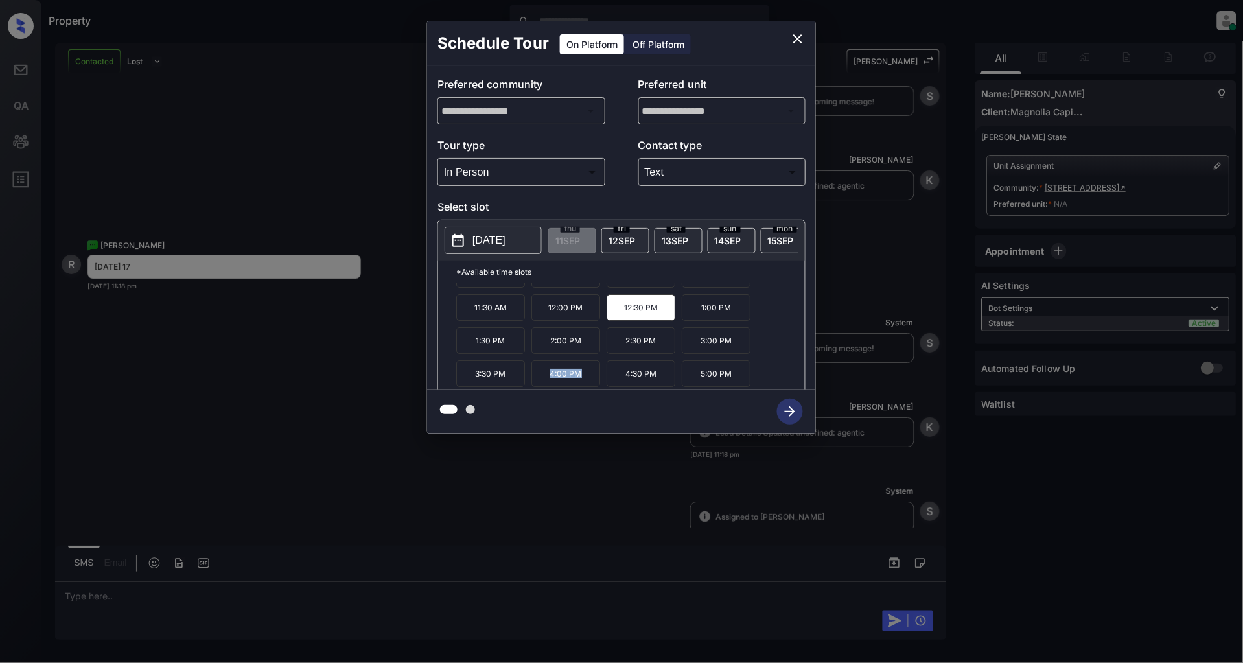
drag, startPoint x: 583, startPoint y: 385, endPoint x: 548, endPoint y: 384, distance: 35.0
click at [548, 384] on p "4:00 PM" at bounding box center [565, 373] width 69 height 27
copy p "4:00 PM"
click at [793, 36] on icon "close" at bounding box center [798, 39] width 16 height 16
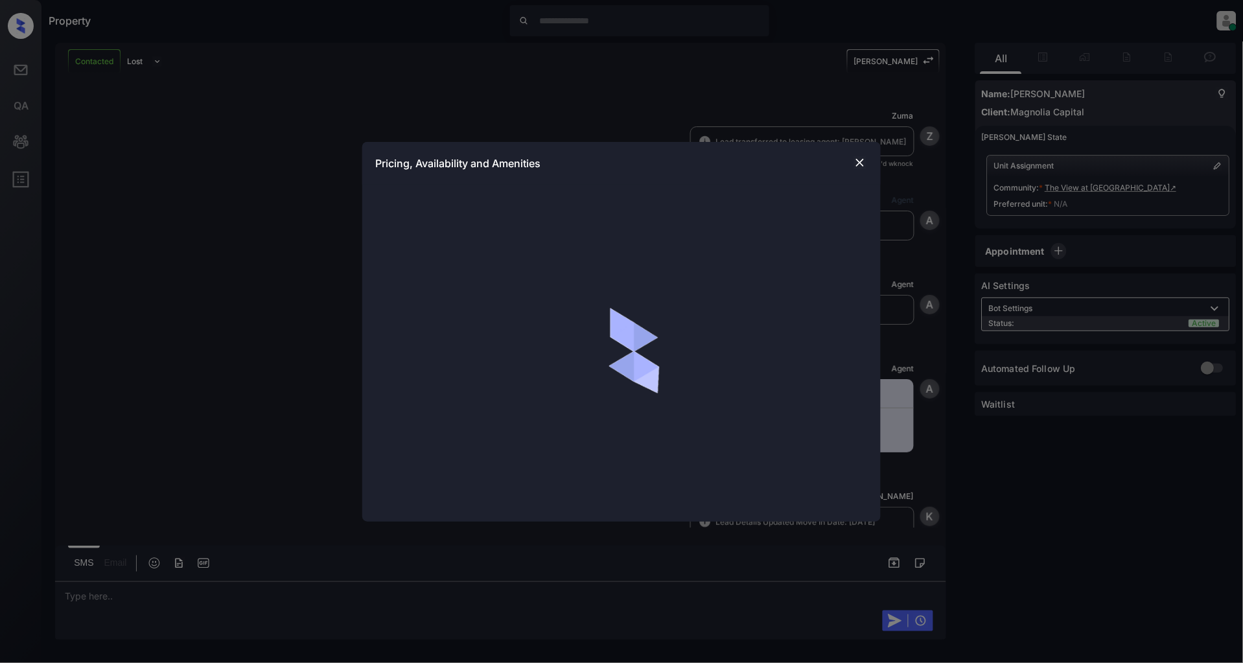
scroll to position [1525, 0]
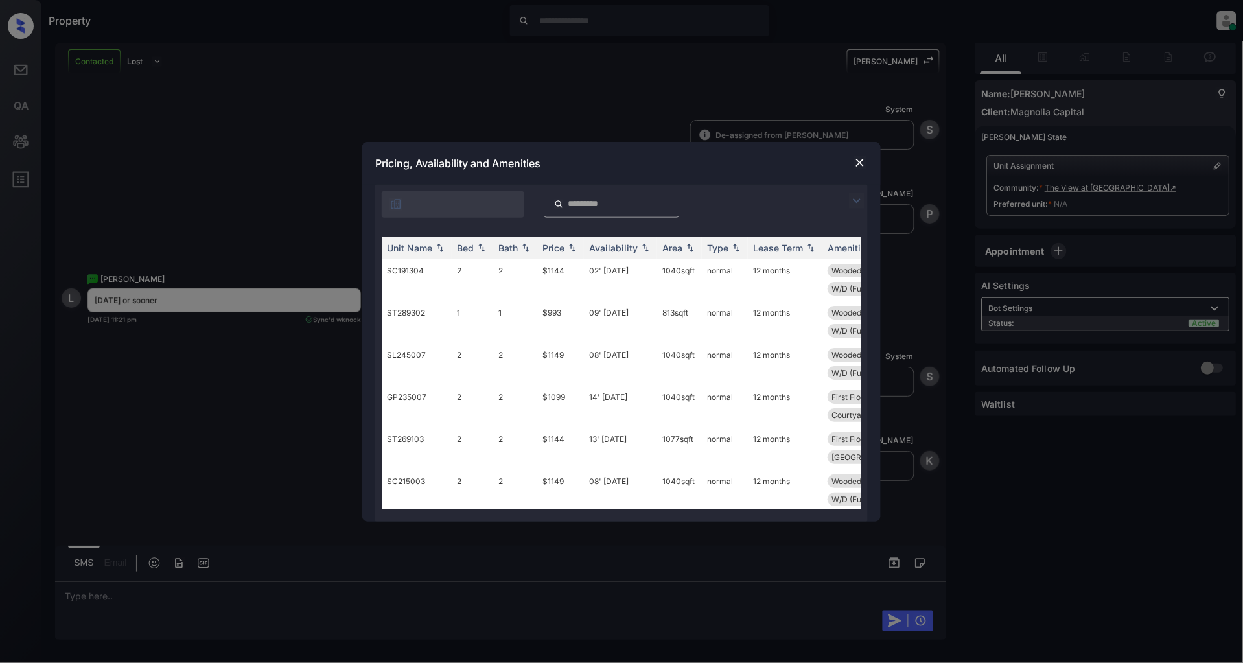
click at [859, 202] on img at bounding box center [857, 201] width 16 height 16
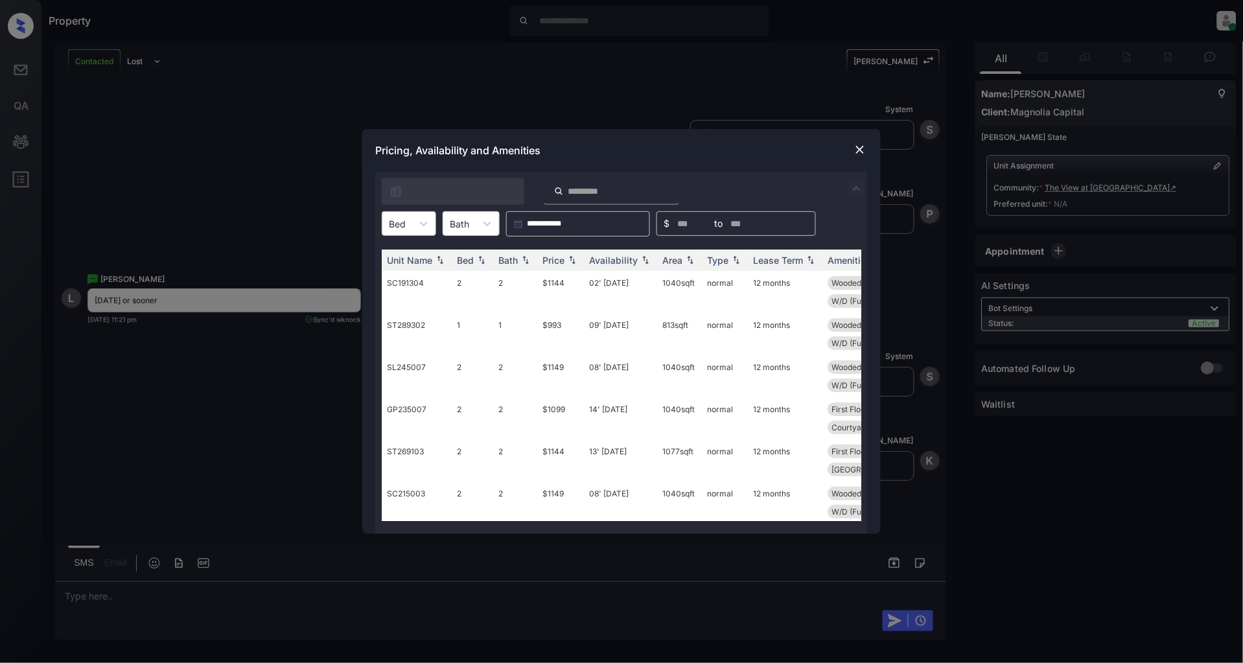
click at [412, 223] on div "Bed" at bounding box center [409, 223] width 54 height 25
click at [390, 262] on div "1" at bounding box center [409, 255] width 54 height 23
click at [575, 262] on img at bounding box center [572, 260] width 13 height 9
click at [575, 262] on img at bounding box center [572, 260] width 13 height 10
drag, startPoint x: 570, startPoint y: 282, endPoint x: 538, endPoint y: 282, distance: 32.4
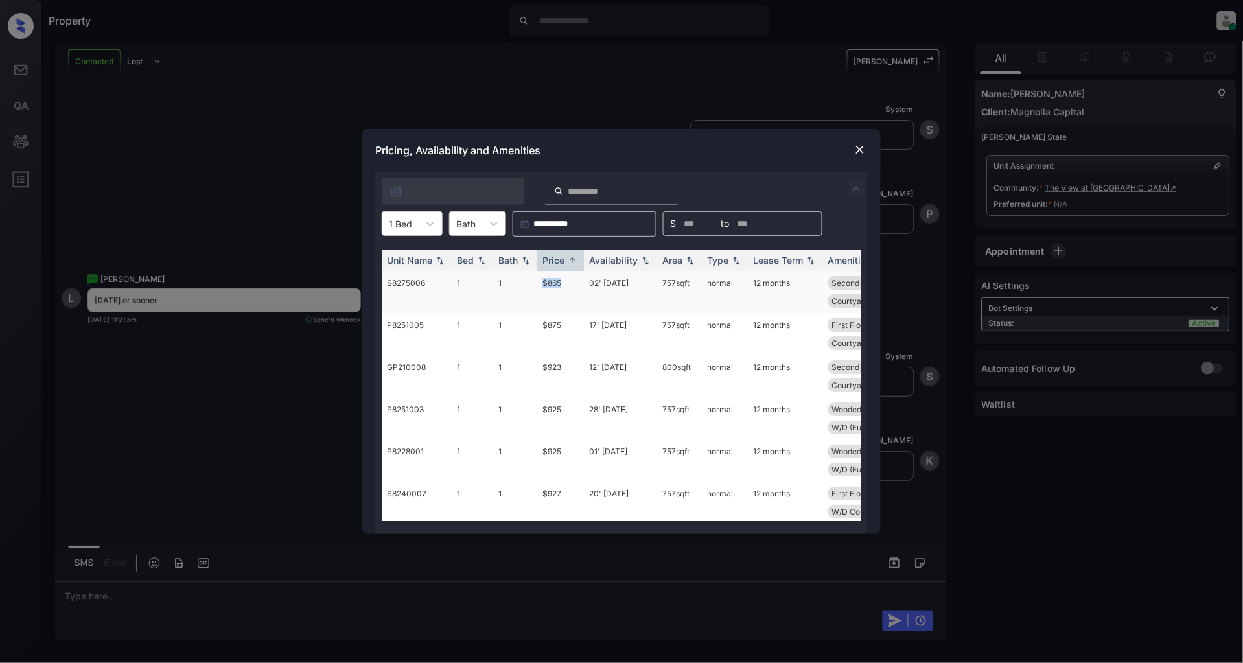
click at [538, 282] on td "$865" at bounding box center [560, 292] width 47 height 42
copy td "$865"
click at [428, 224] on icon at bounding box center [430, 223] width 13 height 13
click at [407, 275] on div "2" at bounding box center [412, 278] width 61 height 23
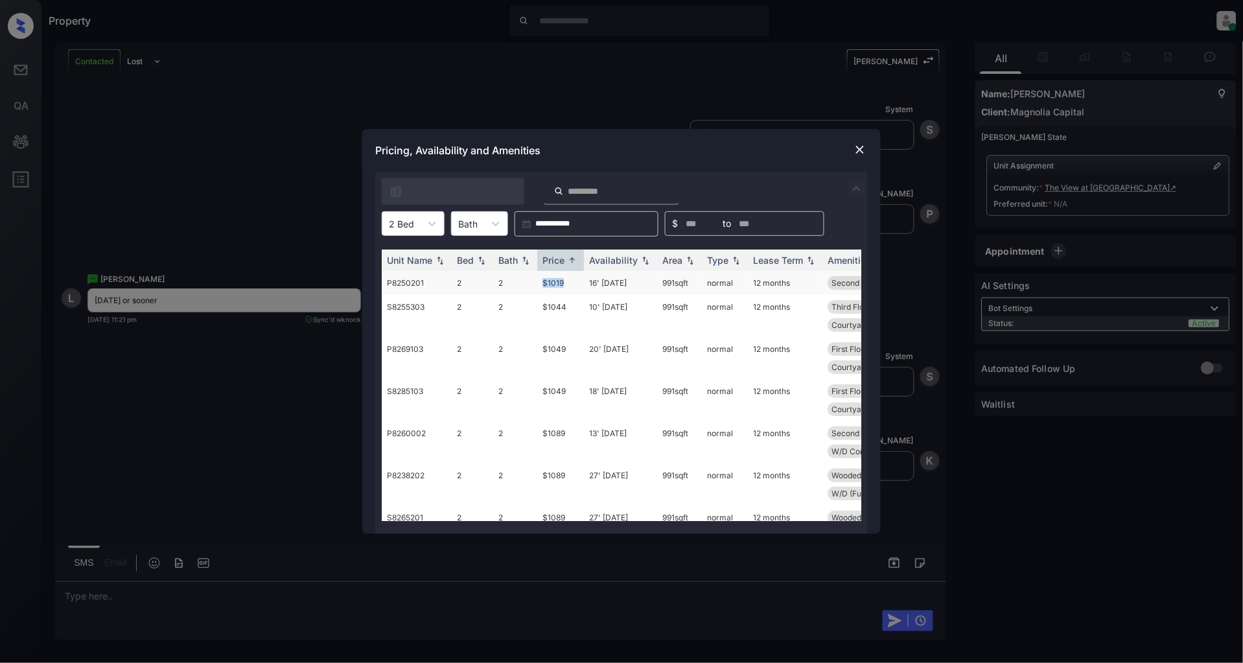
drag, startPoint x: 571, startPoint y: 283, endPoint x: 533, endPoint y: 288, distance: 38.7
click at [533, 288] on tr "P8250201 2 2 $1019 16' Nov 25 991 sqft normal 12 months Second Floor W/D Connec…" at bounding box center [720, 283] width 677 height 24
copy tr "$1019"
click at [862, 148] on img at bounding box center [859, 149] width 13 height 13
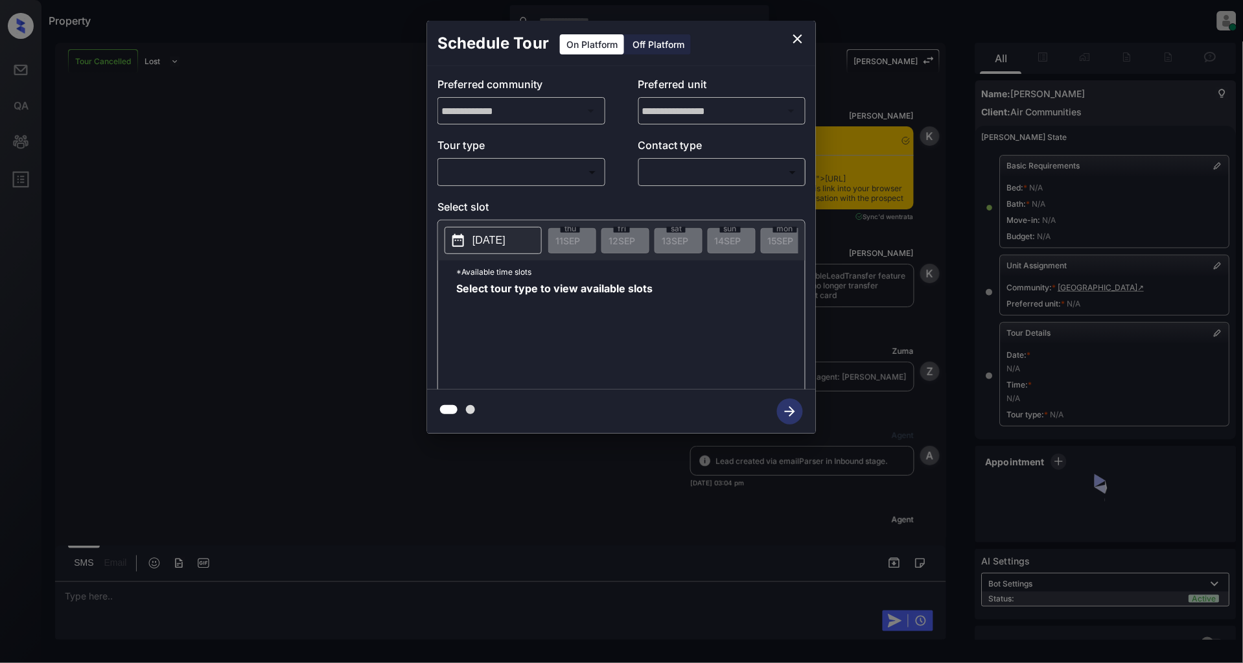
scroll to position [9297, 0]
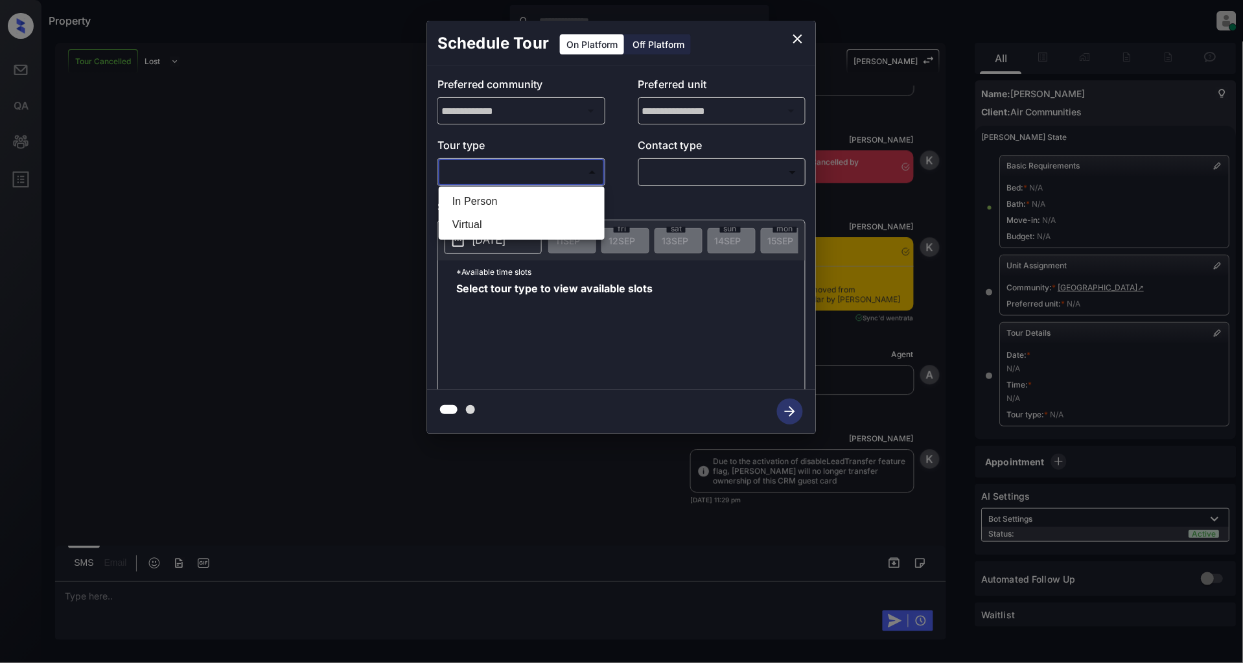
click at [540, 165] on body "Property [PERSON_NAME] Online Set yourself offline Set yourself on break Profil…" at bounding box center [621, 331] width 1243 height 663
click at [493, 192] on li "In Person" at bounding box center [521, 201] width 159 height 23
type input "********"
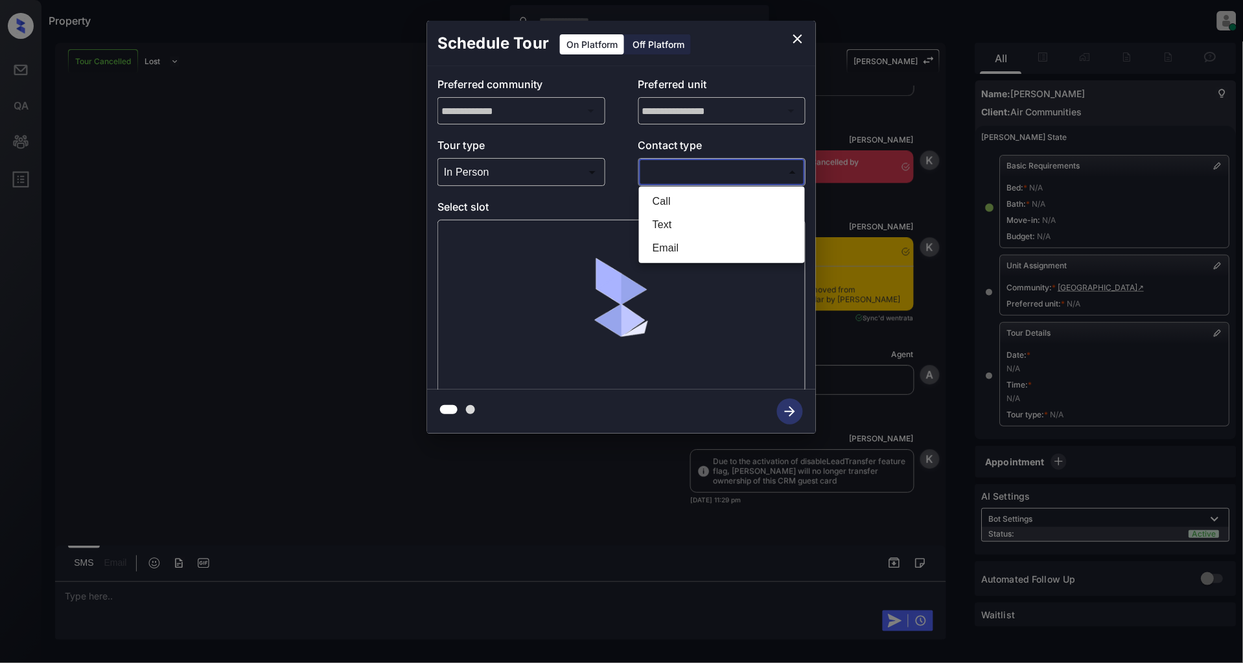
click at [697, 174] on body "Property [PERSON_NAME] Online Set yourself offline Set yourself on break Profil…" at bounding box center [621, 331] width 1243 height 663
click at [662, 222] on li "Text" at bounding box center [721, 224] width 159 height 23
type input "****"
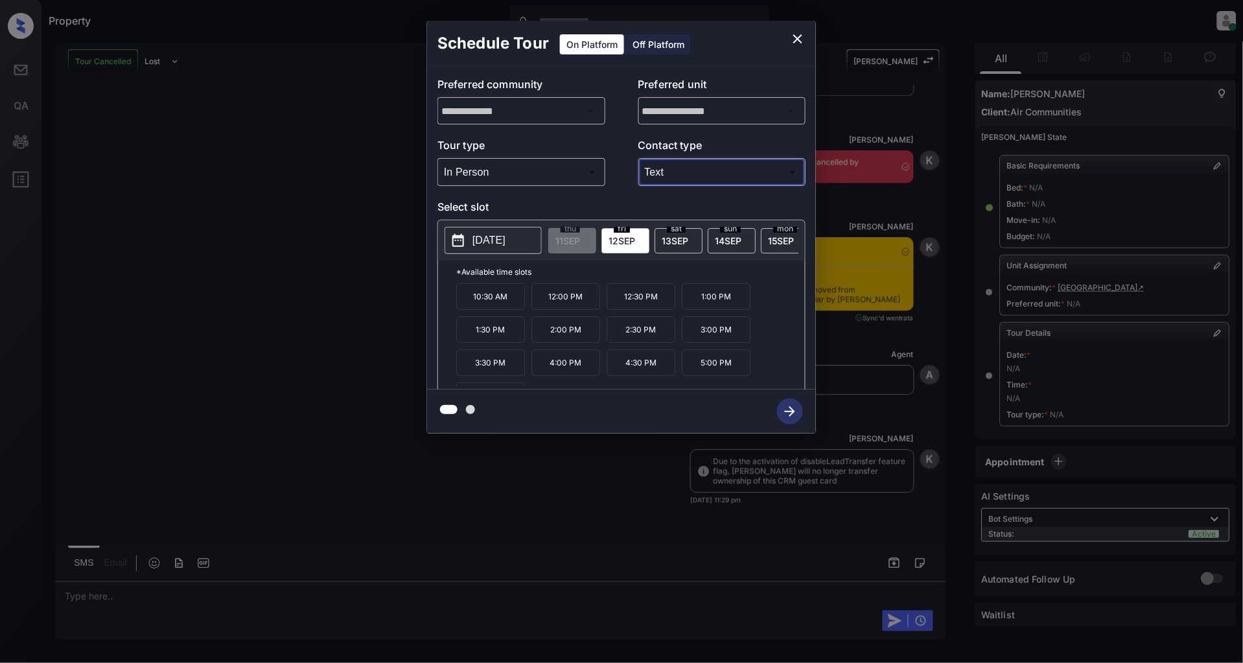
click at [498, 243] on p "[DATE]" at bounding box center [488, 241] width 33 height 16
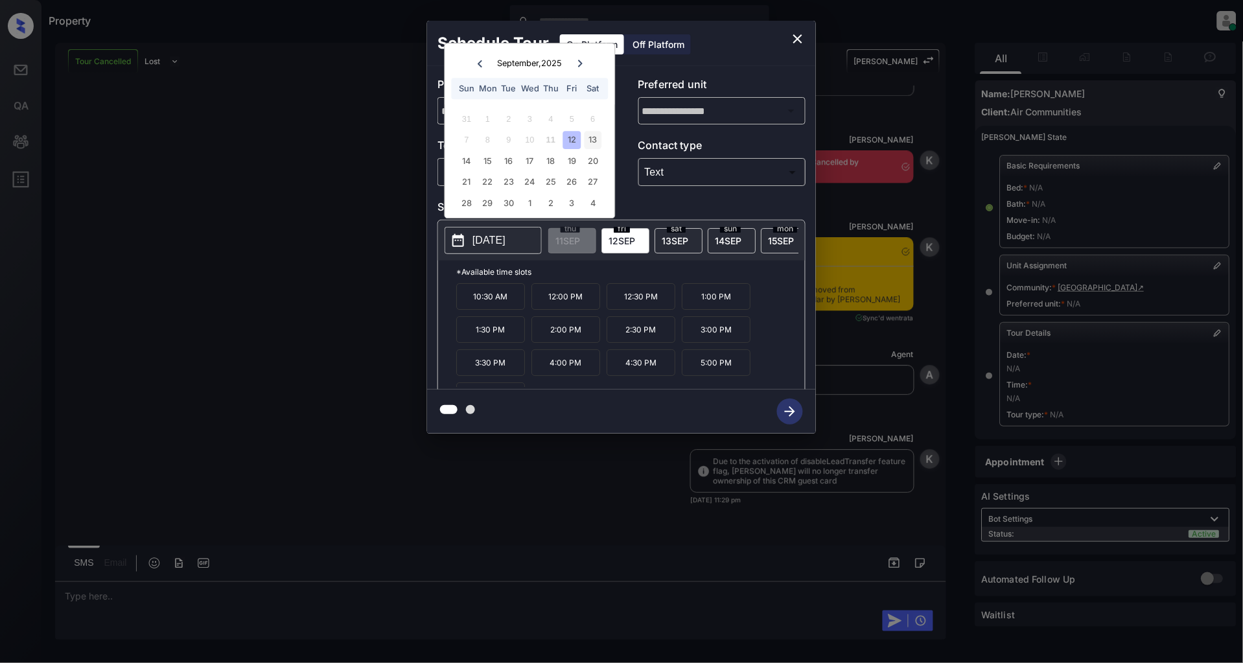
click at [597, 143] on div "13" at bounding box center [592, 140] width 17 height 17
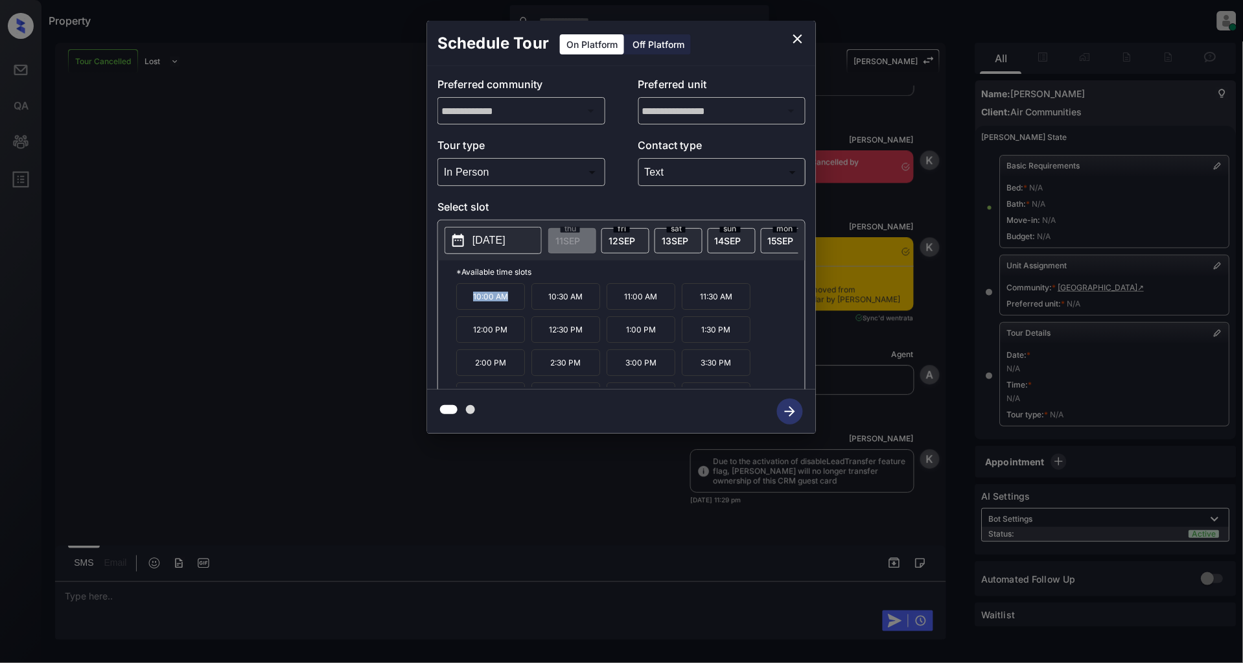
drag, startPoint x: 515, startPoint y: 305, endPoint x: 469, endPoint y: 305, distance: 46.0
click at [469, 305] on p "10:00 AM" at bounding box center [490, 296] width 69 height 27
copy p "10:00 AM"
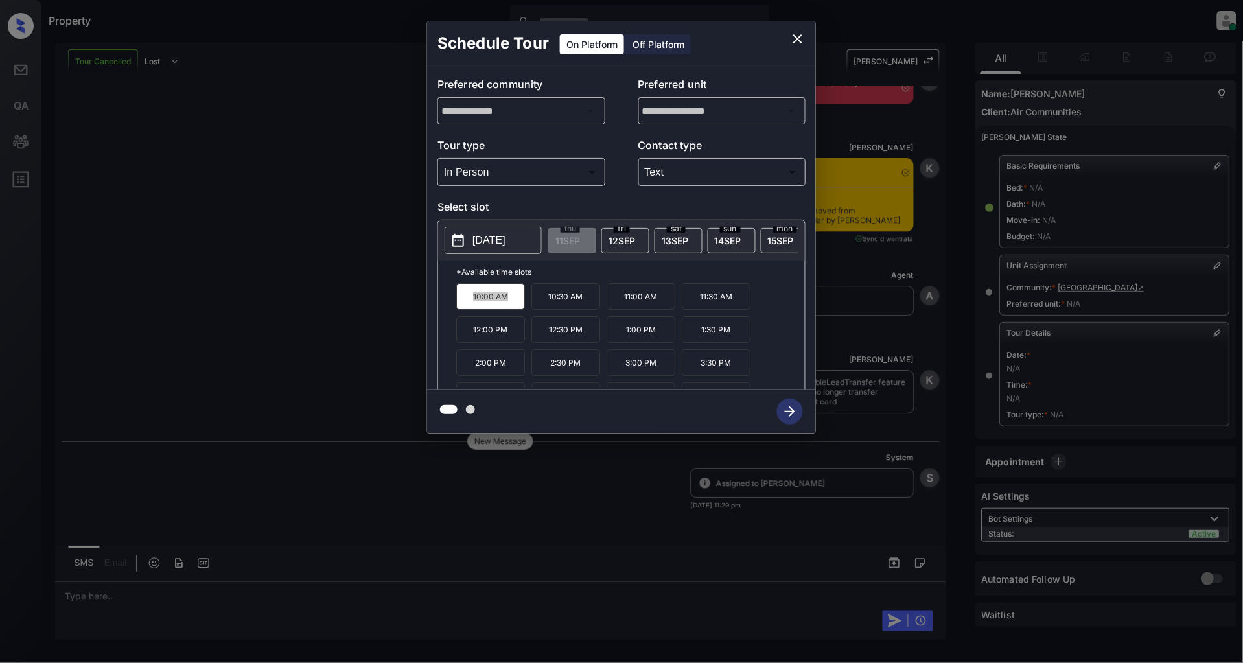
scroll to position [9381, 0]
click at [283, 230] on div "**********" at bounding box center [621, 227] width 1243 height 454
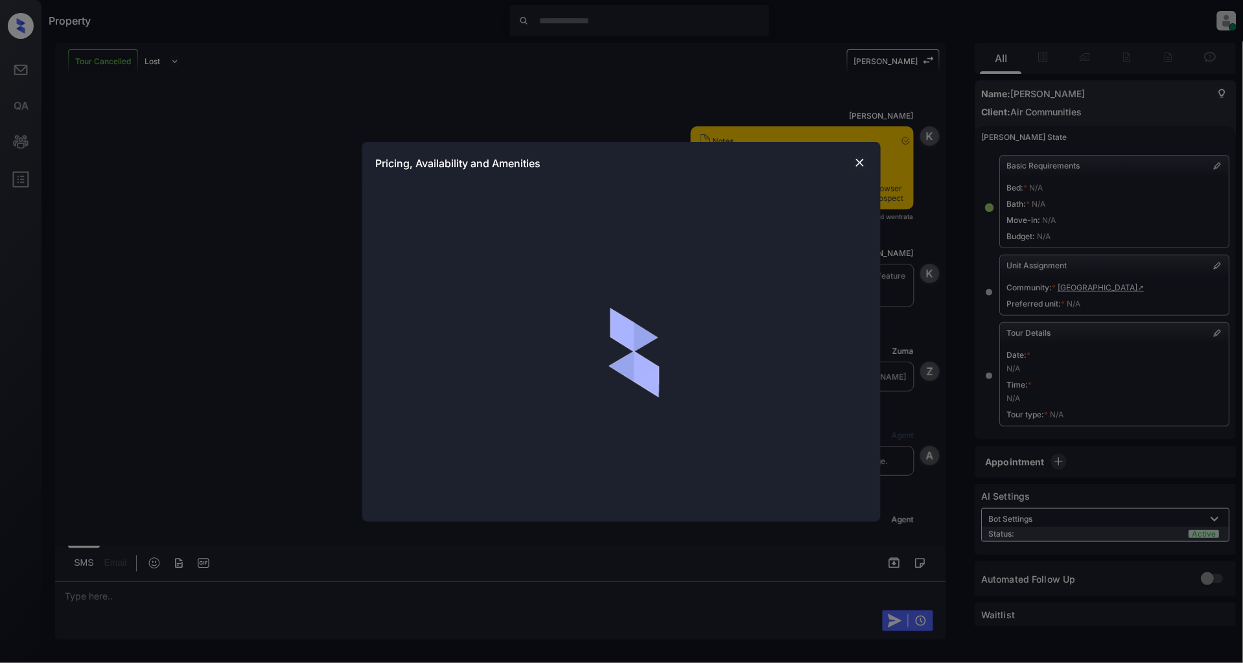
scroll to position [8601, 0]
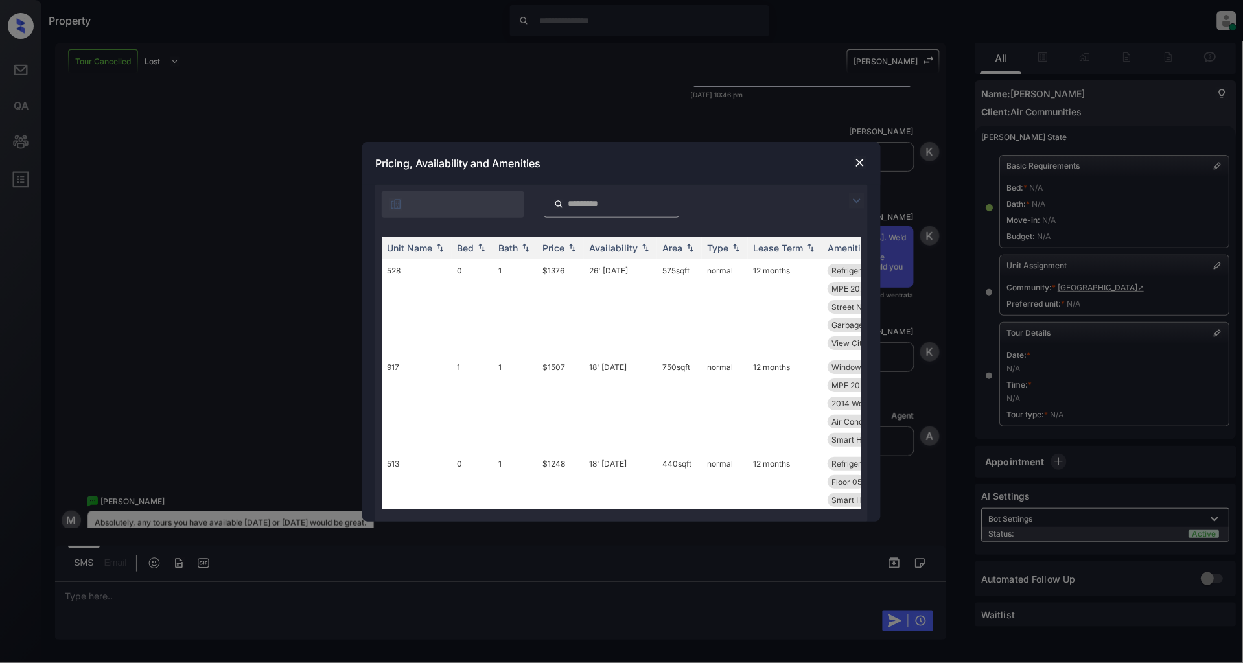
click at [859, 201] on img at bounding box center [857, 201] width 16 height 16
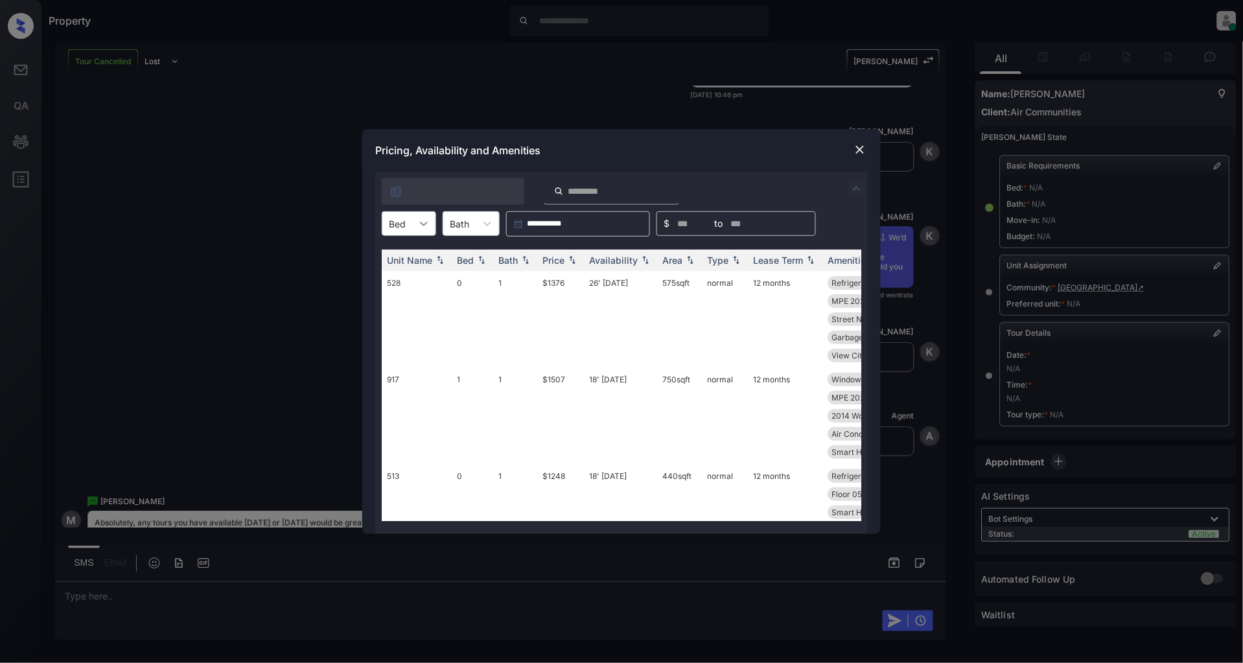
click at [424, 231] on div at bounding box center [423, 223] width 23 height 23
click at [391, 257] on div "0" at bounding box center [409, 255] width 54 height 23
click at [575, 256] on img at bounding box center [572, 260] width 13 height 9
click at [872, 148] on div "Pricing, Availability and Amenities" at bounding box center [621, 150] width 518 height 43
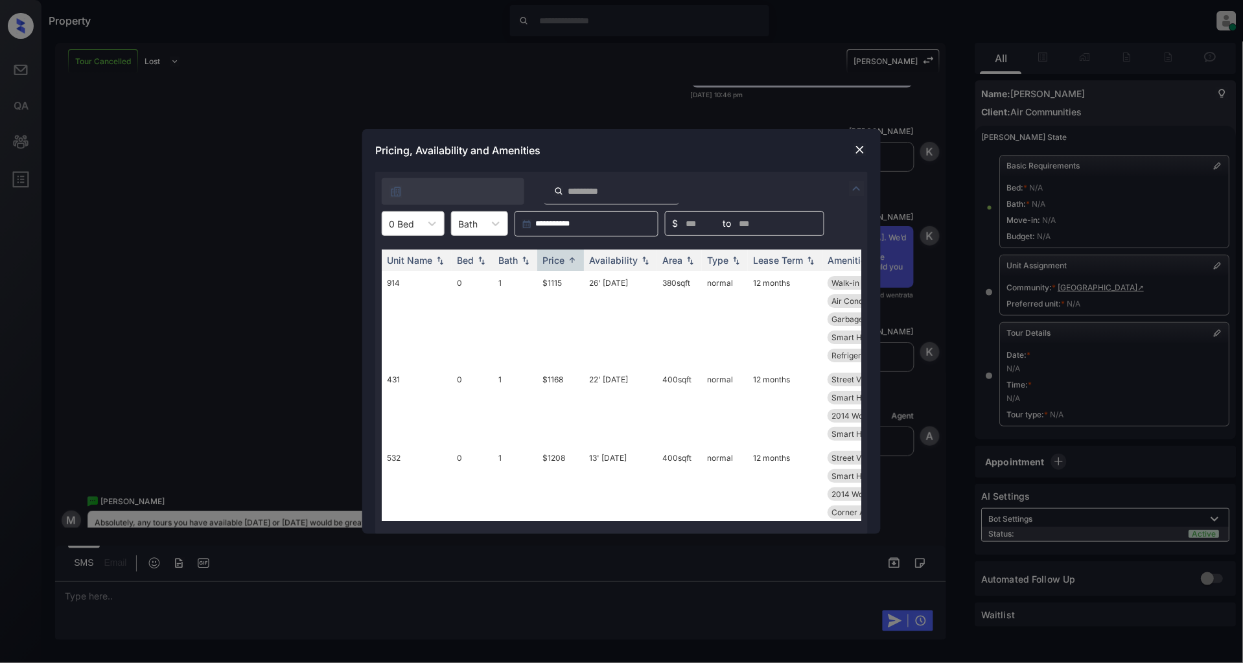
click at [864, 148] on img at bounding box center [859, 149] width 13 height 13
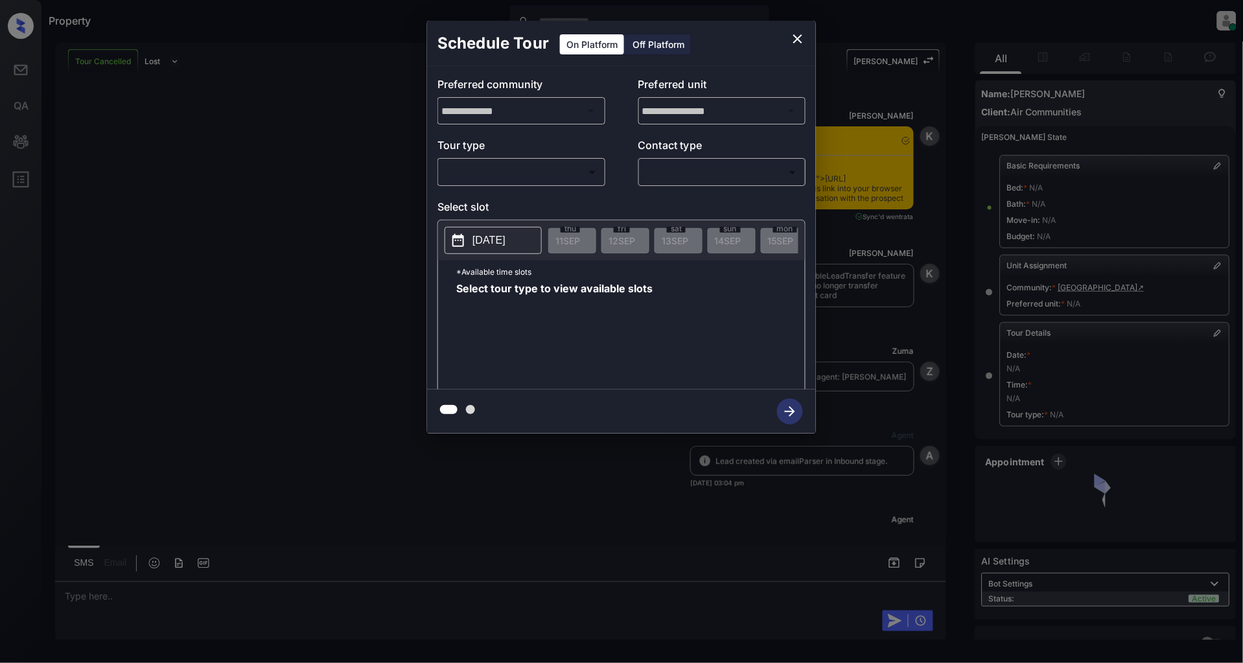
scroll to position [9106, 0]
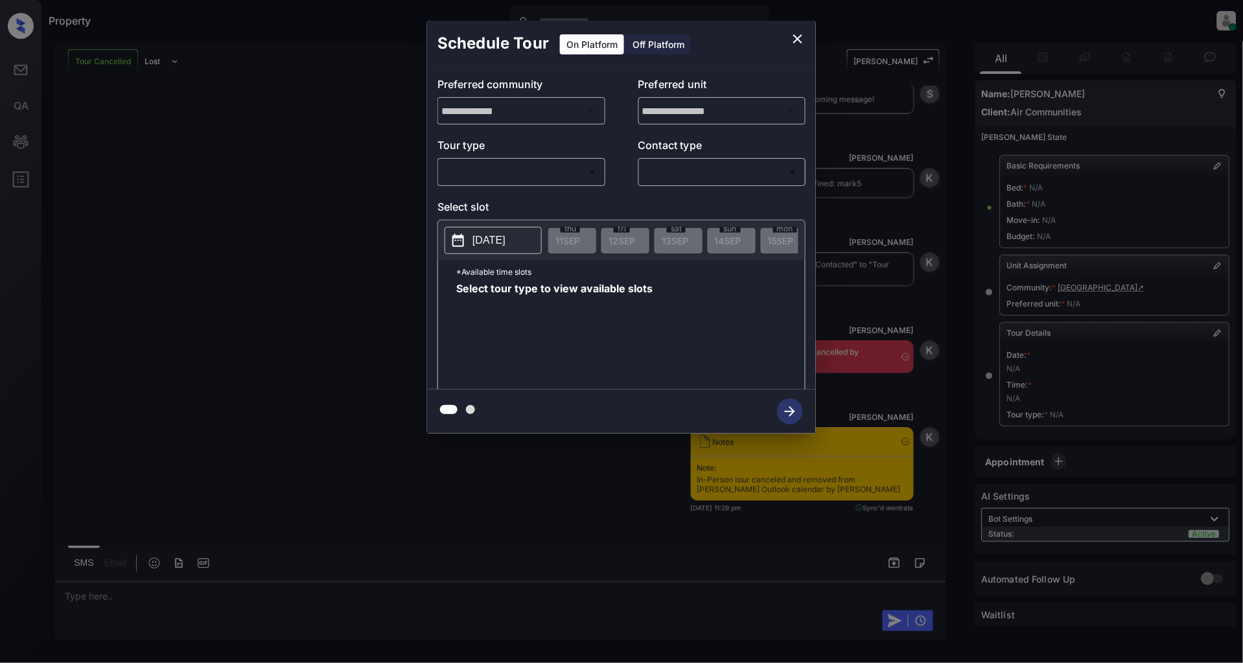
click at [517, 167] on body "Property [PERSON_NAME] Online Set yourself offline Set yourself on break Profil…" at bounding box center [621, 331] width 1243 height 663
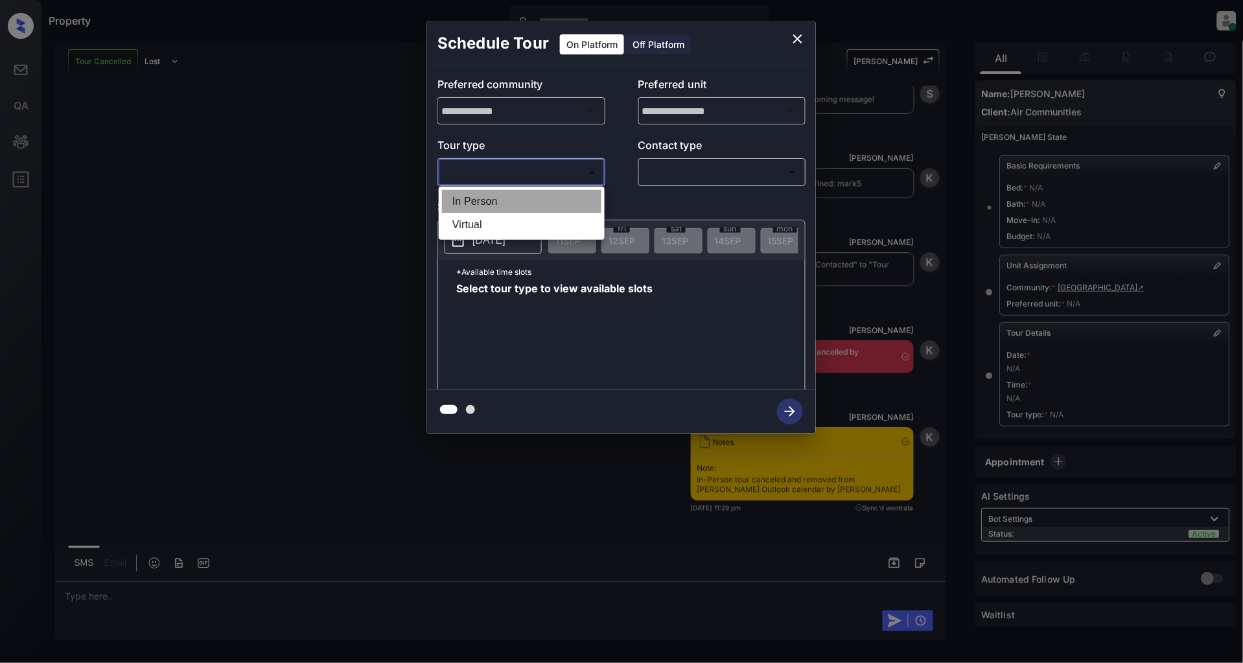
click at [484, 200] on li "In Person" at bounding box center [521, 201] width 159 height 23
type input "********"
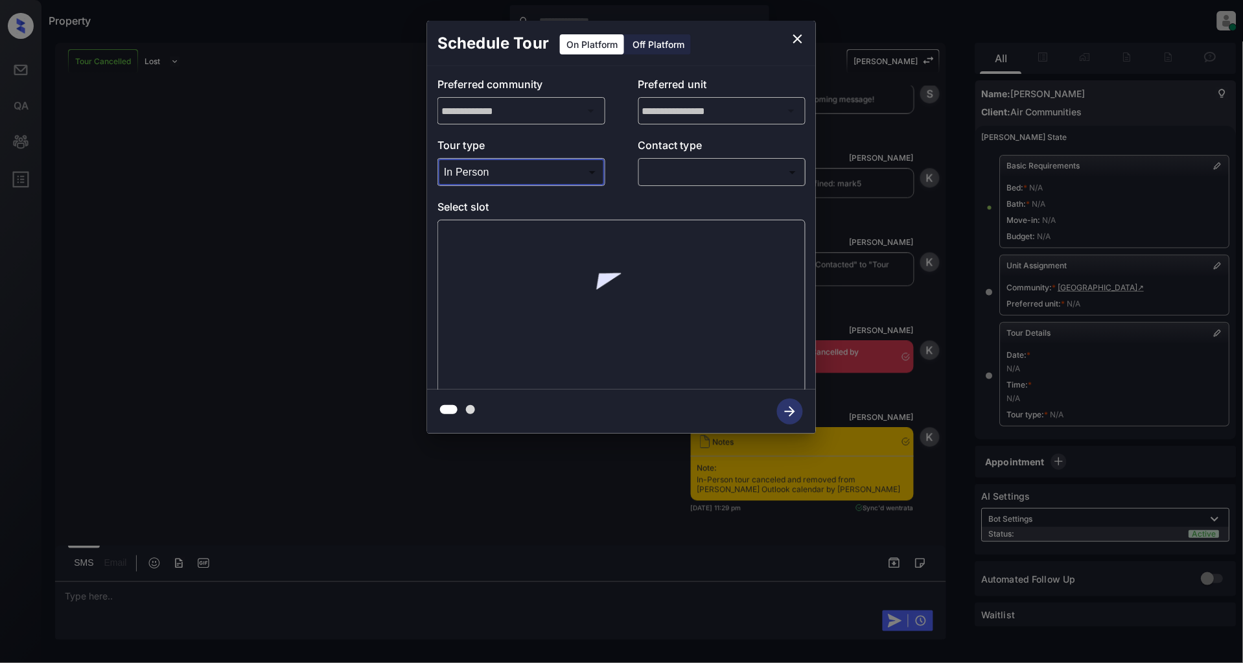
click at [736, 183] on div "​ ​" at bounding box center [722, 172] width 168 height 28
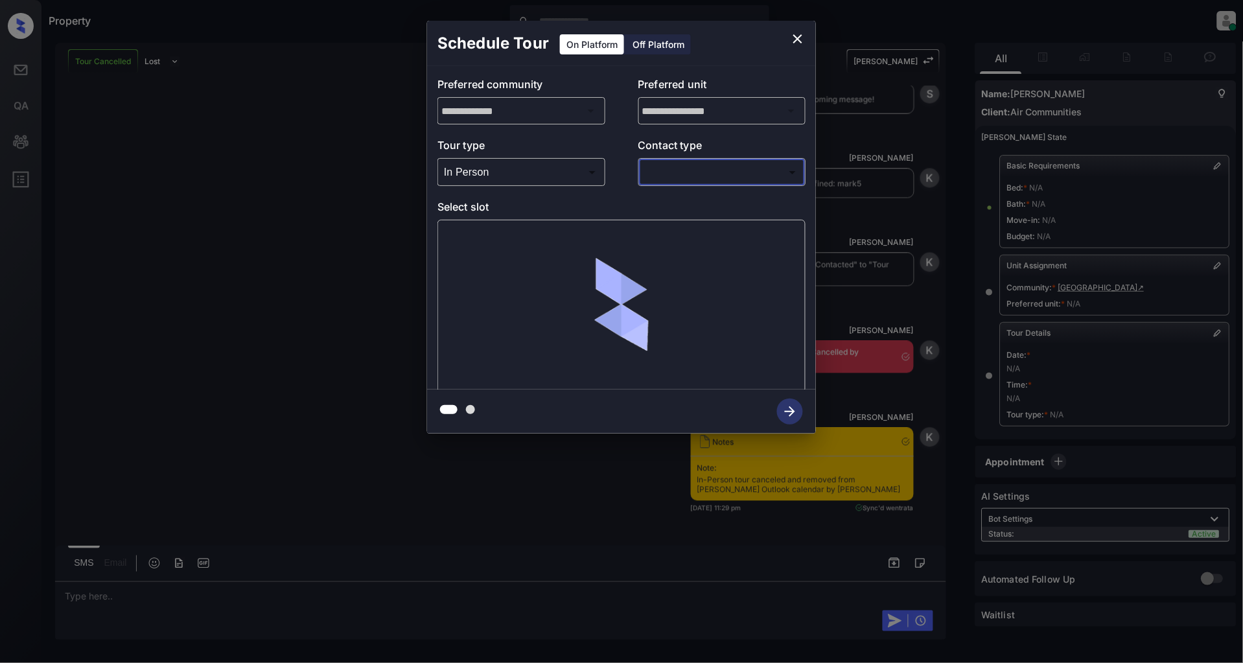
click at [680, 166] on body "Property [PERSON_NAME] Online Set yourself offline Set yourself on break Profil…" at bounding box center [621, 331] width 1243 height 663
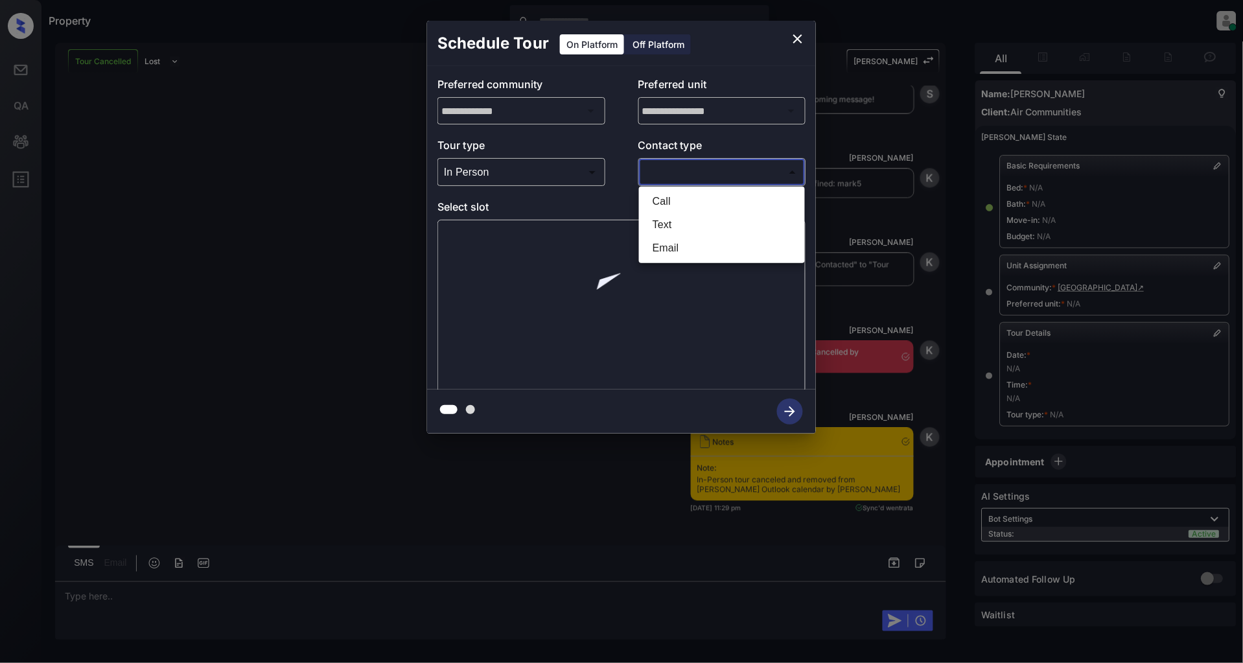
click at [690, 218] on li "Text" at bounding box center [721, 224] width 159 height 23
type input "****"
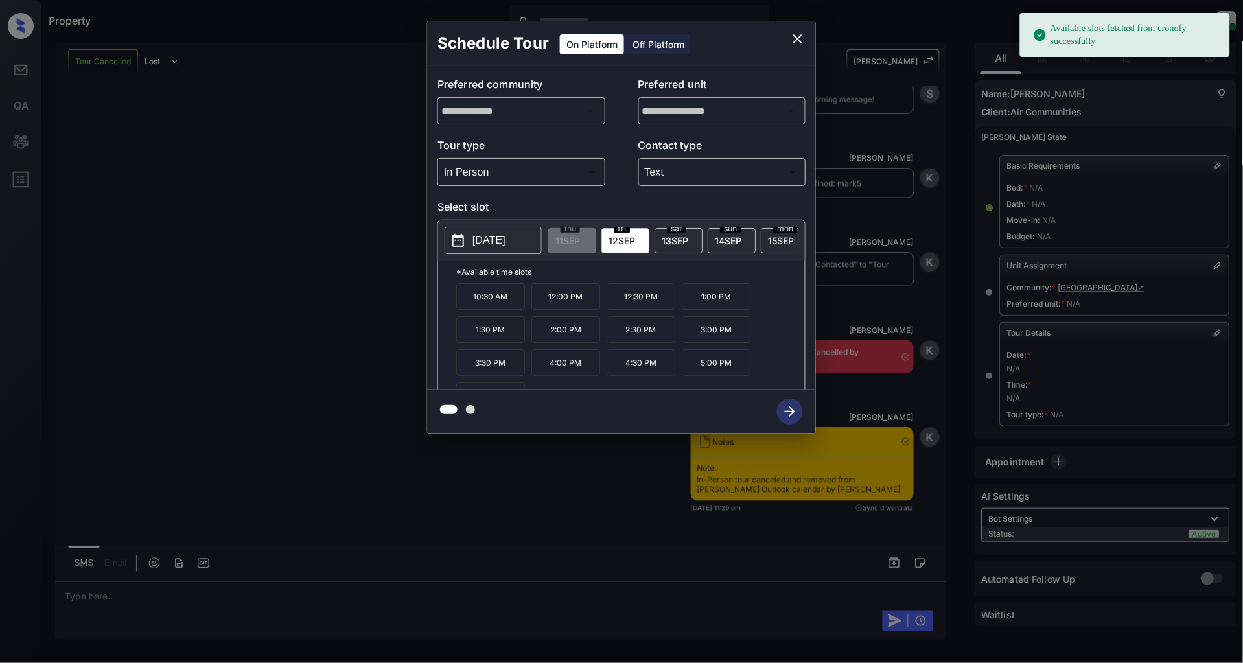
click at [503, 246] on p "[DATE]" at bounding box center [488, 241] width 33 height 16
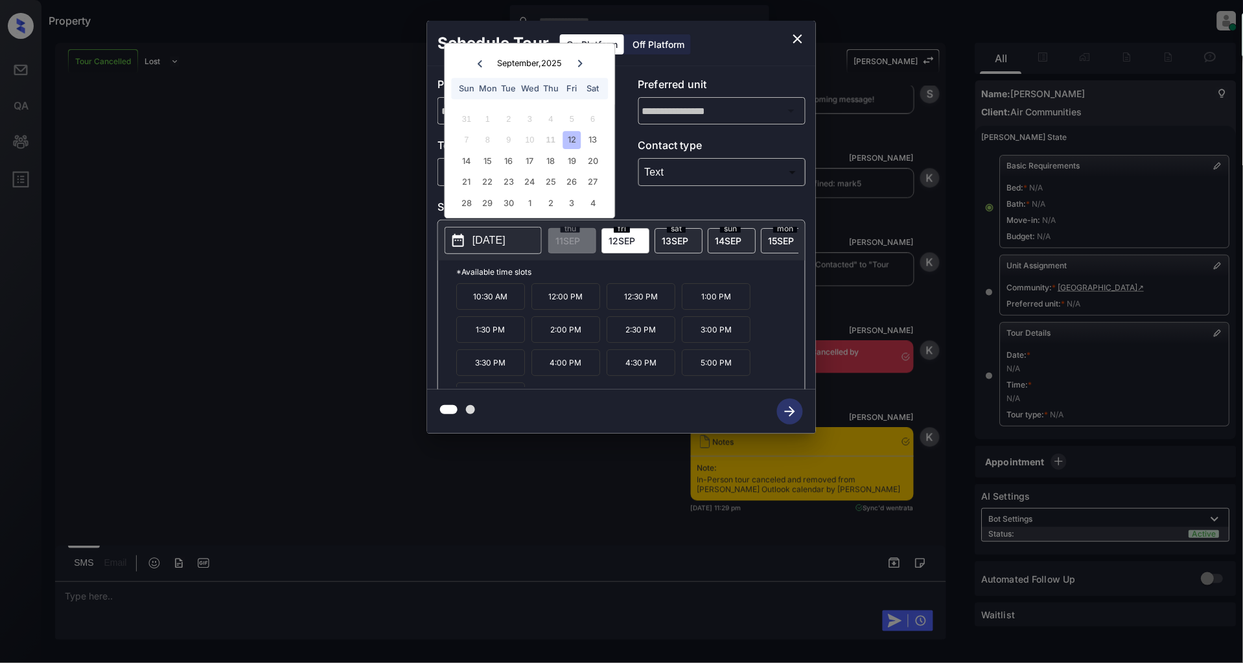
click at [672, 238] on span "[DATE]" at bounding box center [675, 240] width 27 height 11
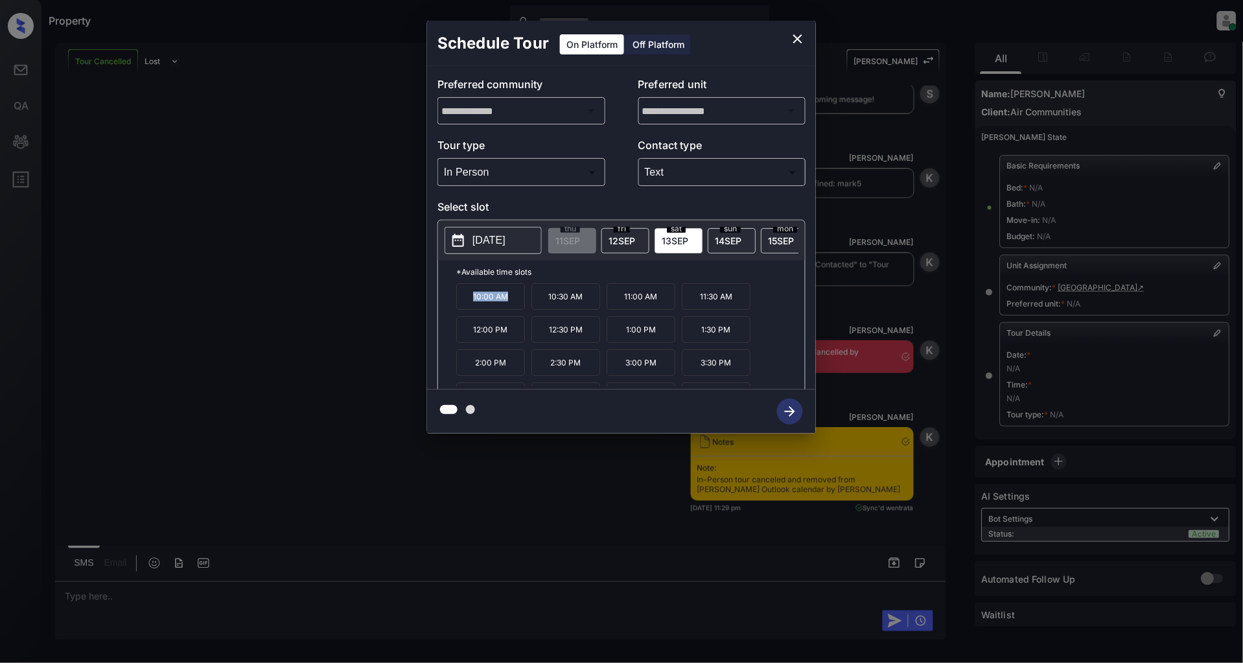
drag, startPoint x: 510, startPoint y: 309, endPoint x: 465, endPoint y: 310, distance: 44.7
click at [465, 310] on p "10:00 AM" at bounding box center [490, 296] width 69 height 27
copy p "10:00 AM"
click at [607, 342] on p "1:00 PM" at bounding box center [641, 329] width 69 height 27
drag, startPoint x: 590, startPoint y: 339, endPoint x: 533, endPoint y: 339, distance: 56.4
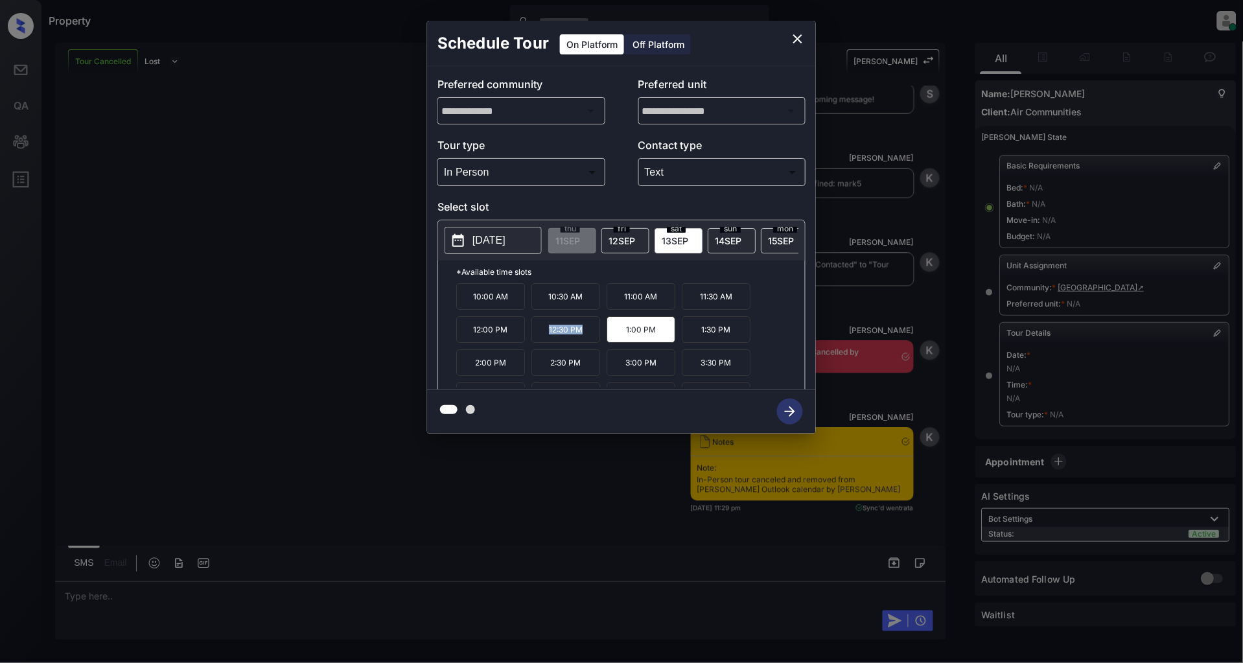
click at [533, 339] on p "12:30 PM" at bounding box center [565, 329] width 69 height 27
copy p "12:30 PM"
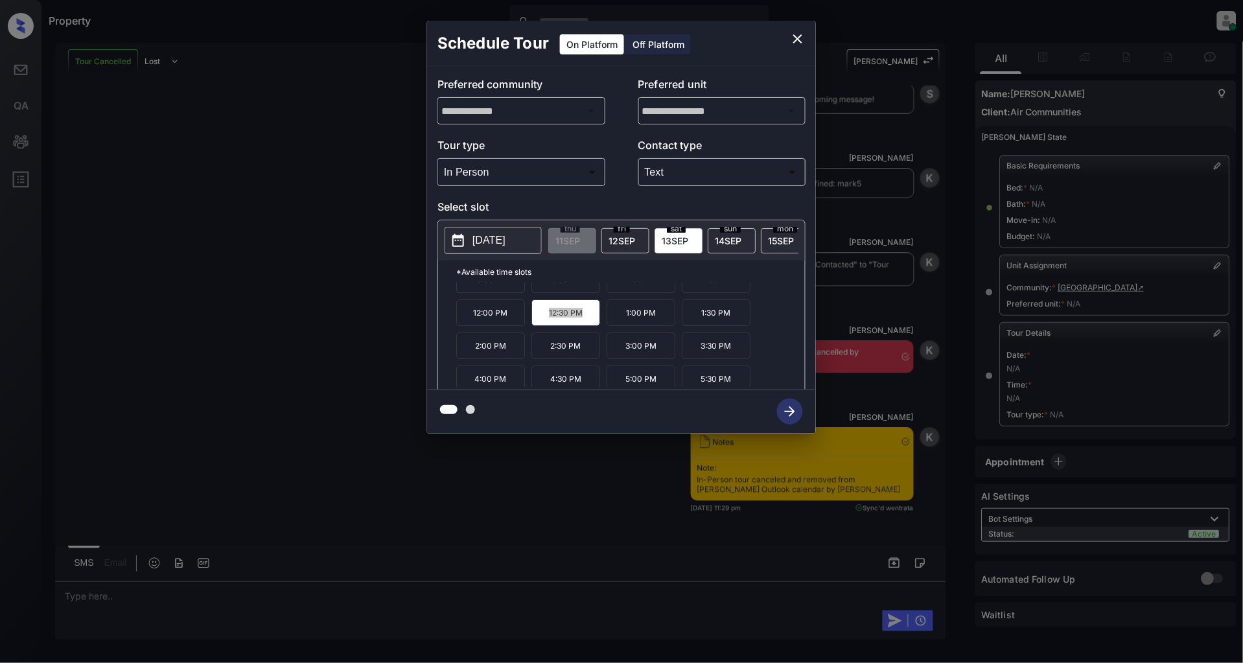
scroll to position [22, 0]
drag, startPoint x: 504, startPoint y: 386, endPoint x: 426, endPoint y: 384, distance: 77.2
click at [427, 384] on div "**********" at bounding box center [621, 227] width 389 height 323
copy p "4:00 PM"
click at [798, 41] on icon "close" at bounding box center [798, 39] width 16 height 16
